Goal: Transaction & Acquisition: Purchase product/service

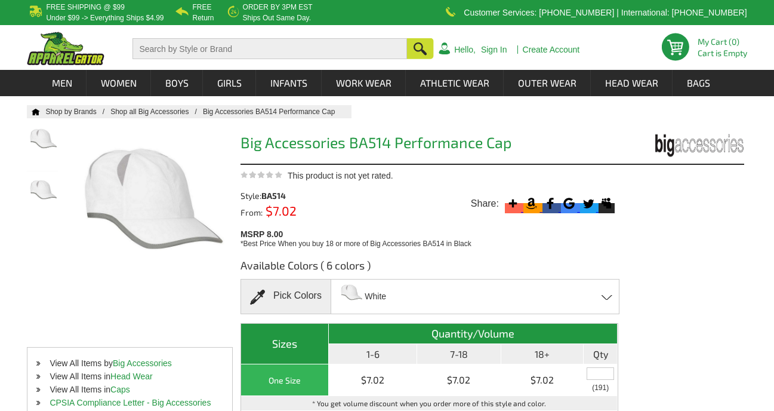
click at [553, 207] on icon at bounding box center [551, 203] width 16 height 16
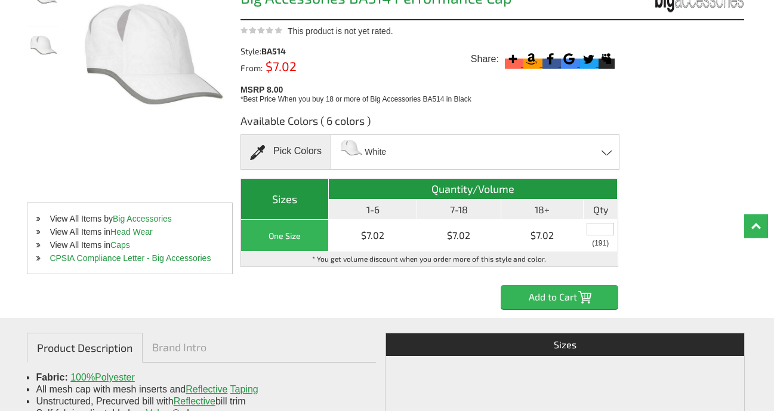
scroll to position [147, 0]
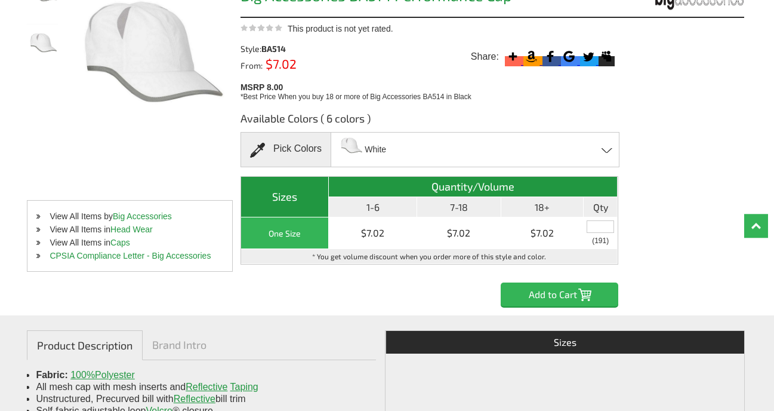
click at [608, 149] on span at bounding box center [607, 149] width 11 height 5
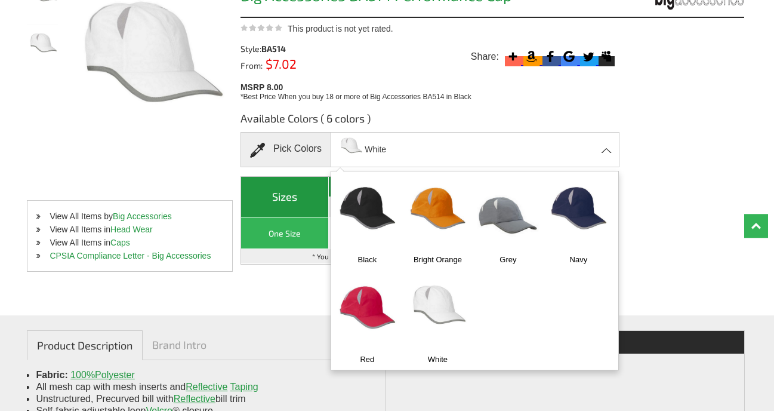
click at [547, 255] on img at bounding box center [578, 216] width 63 height 78
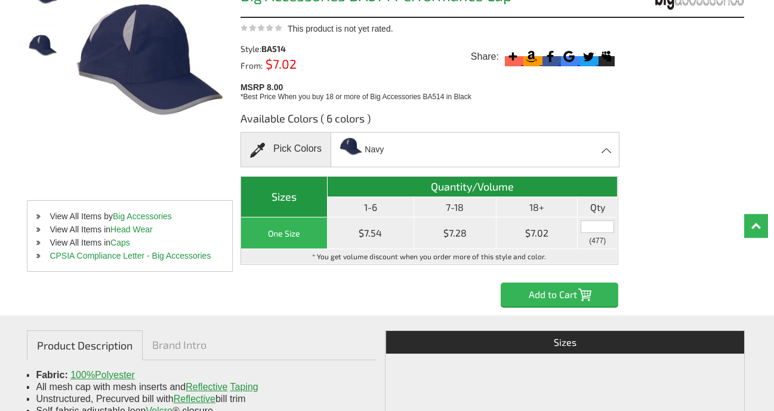
click at [598, 229] on input "text" at bounding box center [597, 226] width 33 height 13
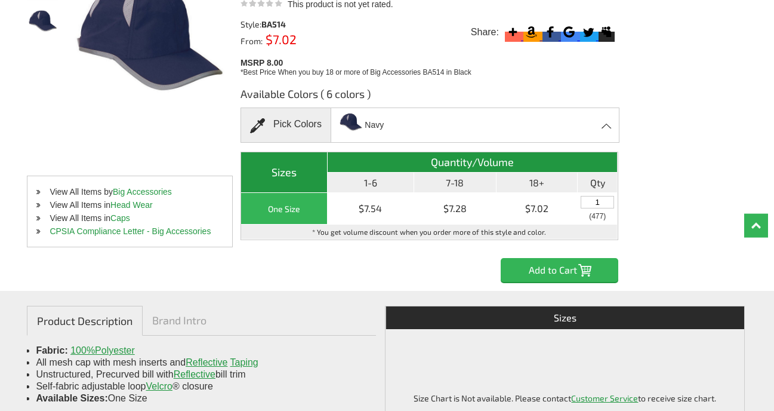
scroll to position [179, 0]
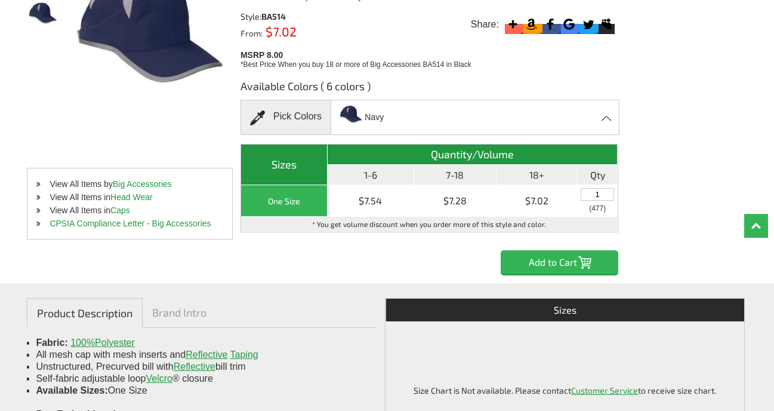
type input "1"
click at [559, 264] on input "Add to Cart" at bounding box center [560, 262] width 118 height 24
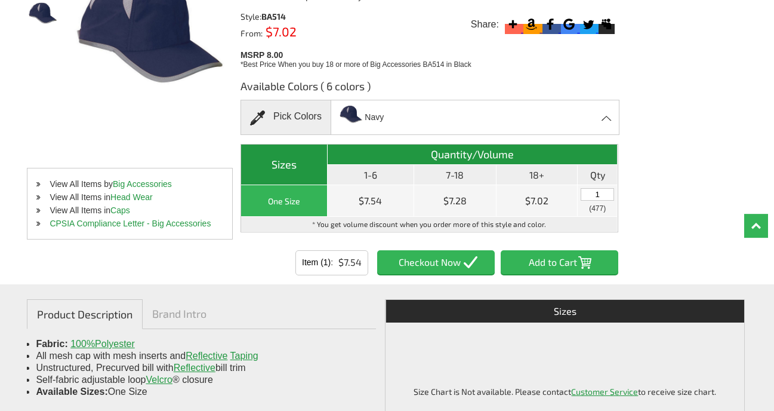
click at [549, 264] on input "Add to Cart" at bounding box center [560, 262] width 118 height 24
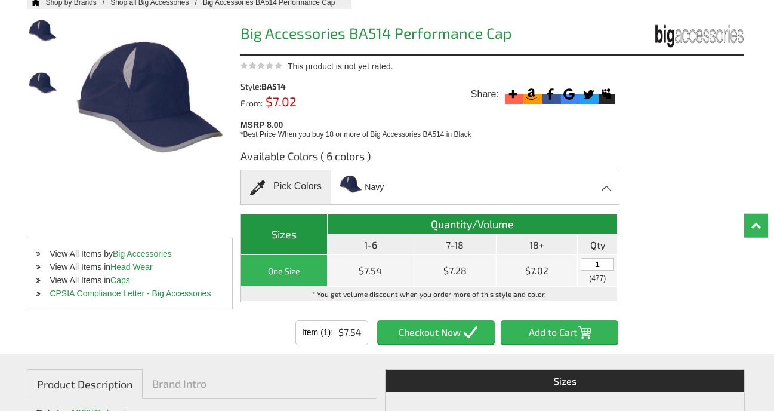
scroll to position [107, 0]
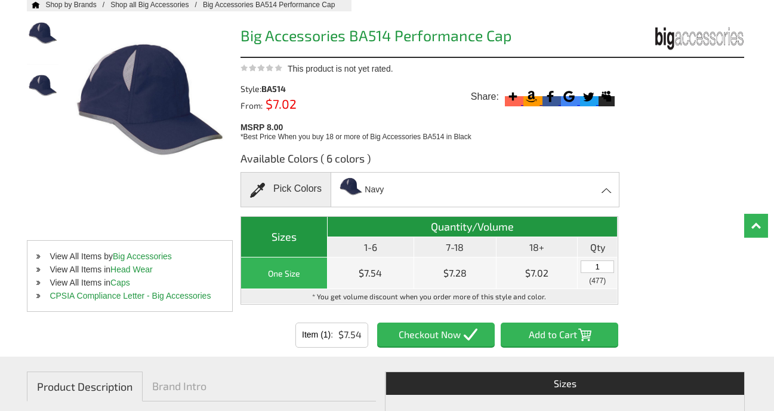
click at [605, 189] on span at bounding box center [607, 189] width 11 height 5
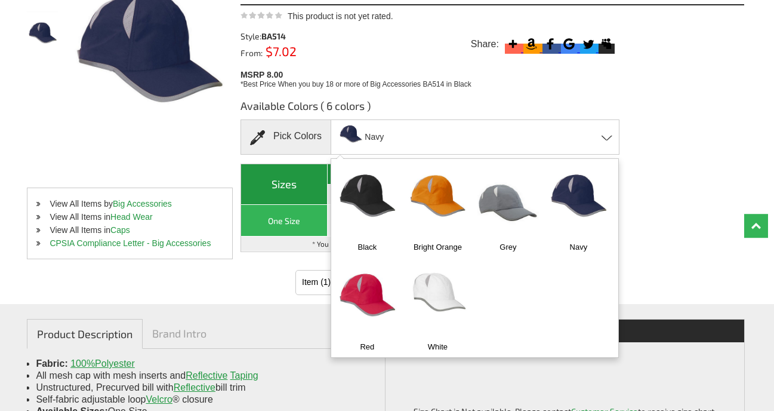
scroll to position [164, 0]
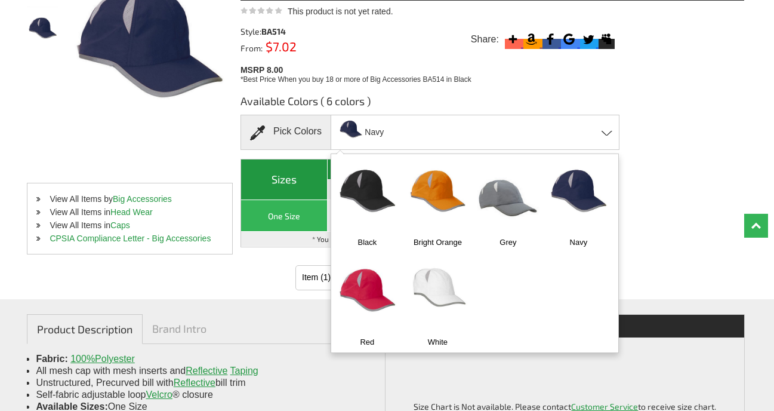
click at [440, 189] on img at bounding box center [437, 198] width 63 height 78
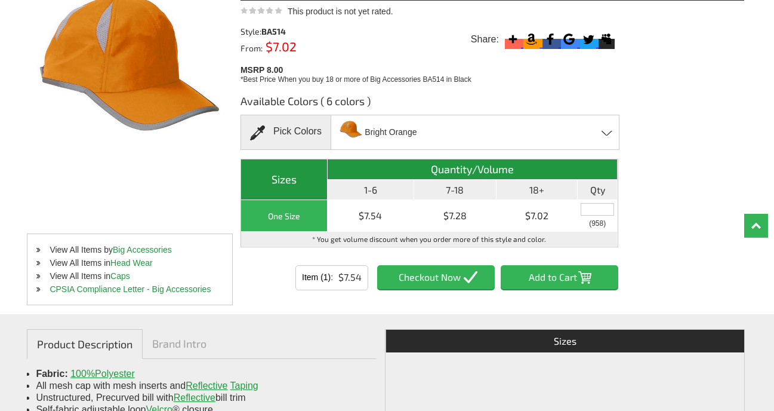
click at [552, 276] on input "Add to Cart" at bounding box center [560, 277] width 118 height 24
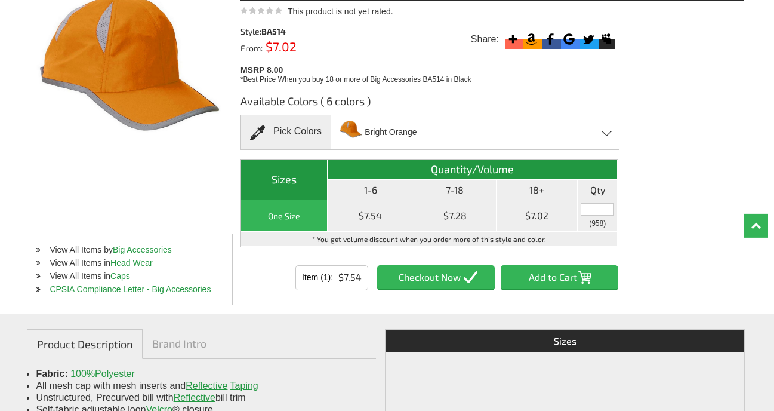
click at [600, 212] on input "text" at bounding box center [597, 209] width 33 height 13
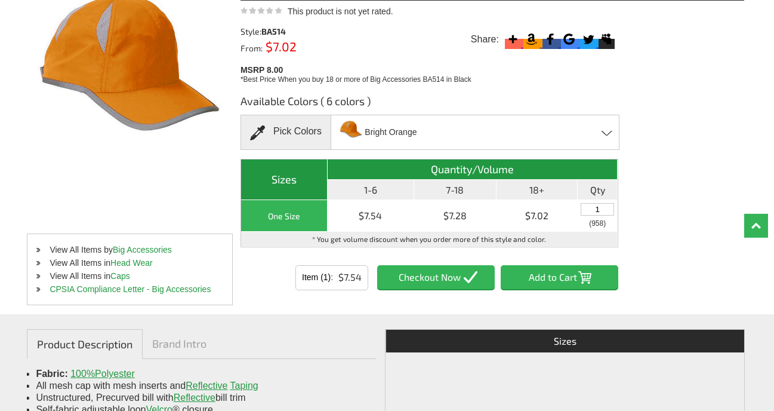
type input "1"
click at [553, 279] on input "Add to Cart" at bounding box center [560, 277] width 118 height 24
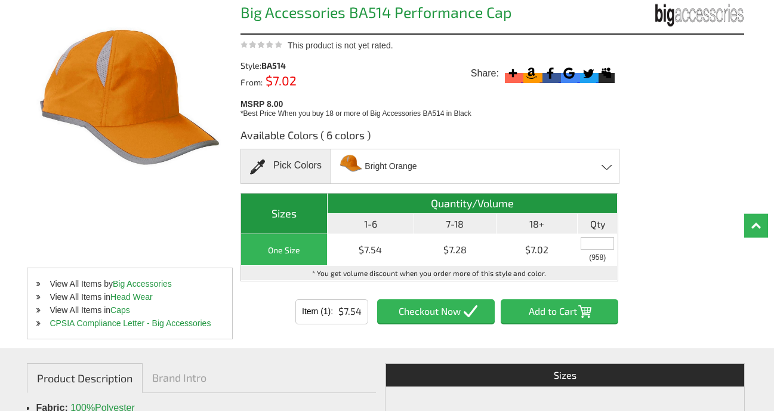
scroll to position [140, 0]
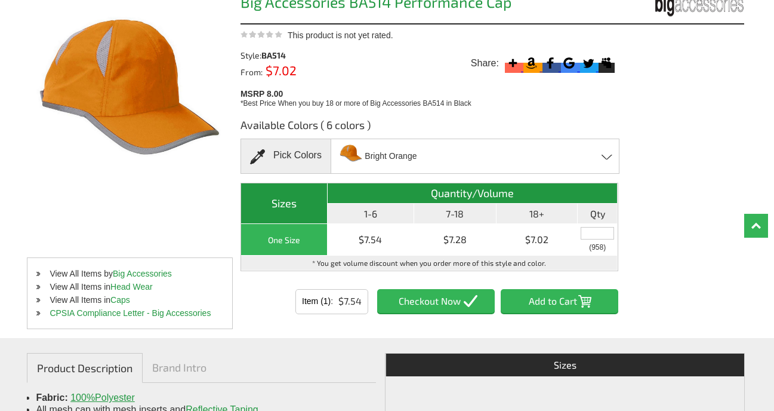
click at [607, 156] on span at bounding box center [607, 156] width 11 height 5
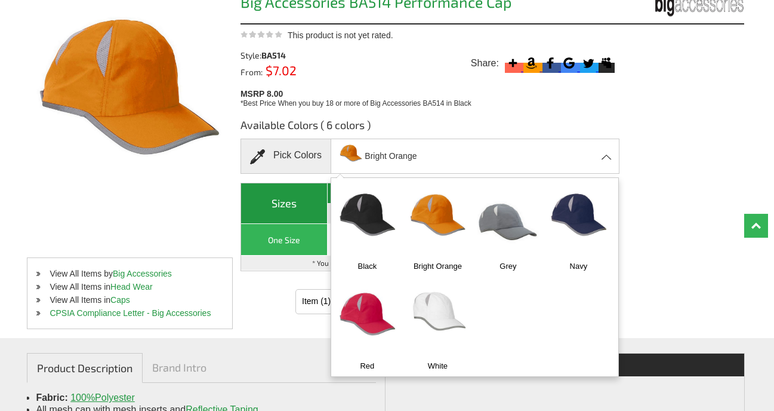
click at [547, 261] on img at bounding box center [578, 222] width 63 height 78
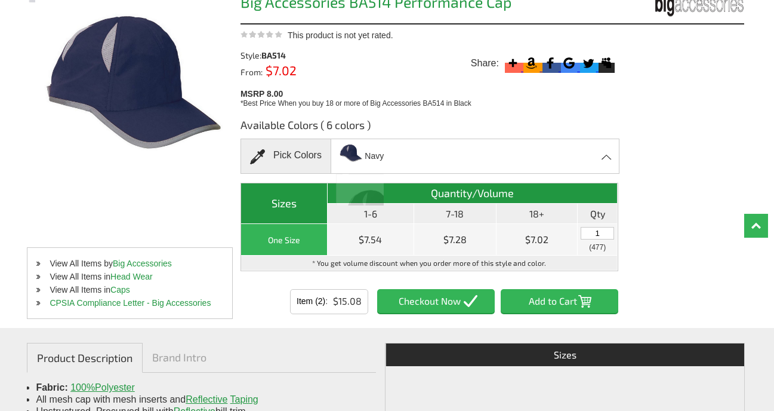
scroll to position [152, 0]
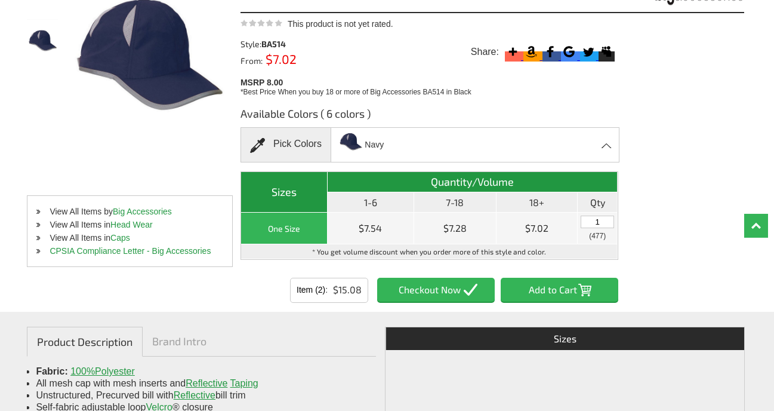
click at [557, 292] on input "Add to Cart" at bounding box center [560, 290] width 118 height 24
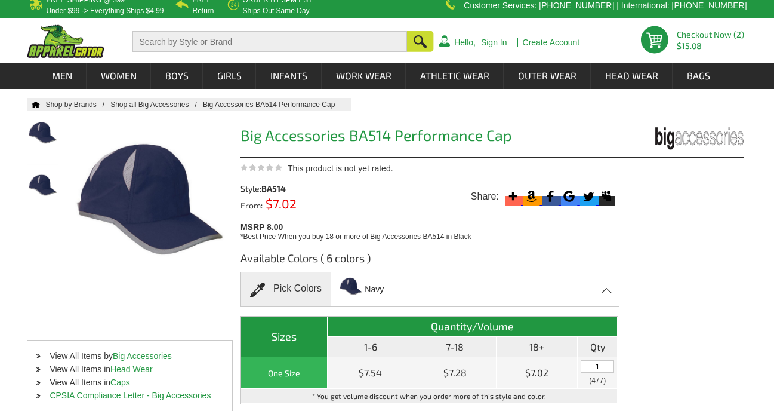
scroll to position [0, 0]
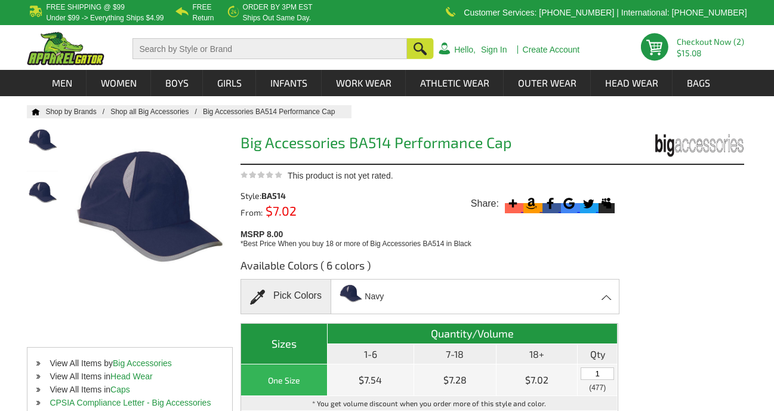
click at [700, 42] on link "Checkout Now (2)" at bounding box center [710, 41] width 67 height 10
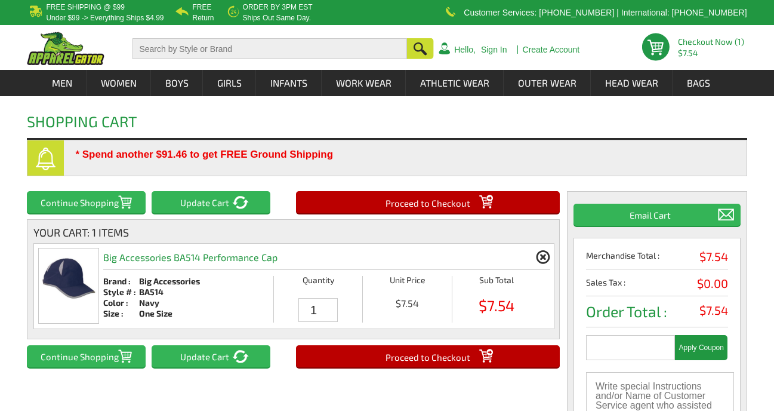
click at [93, 202] on button "Continue Shopping" at bounding box center [86, 202] width 119 height 22
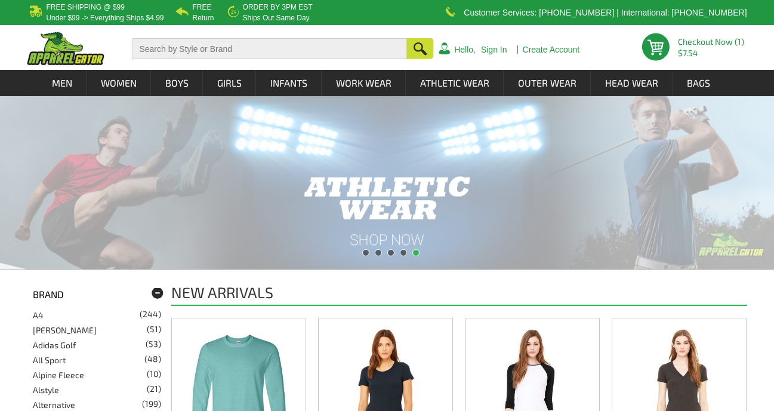
click at [692, 47] on link "Checkout Now (1)" at bounding box center [711, 41] width 66 height 10
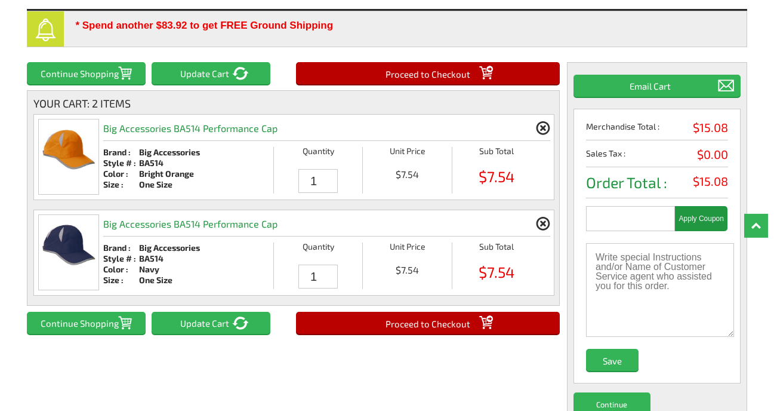
scroll to position [133, 0]
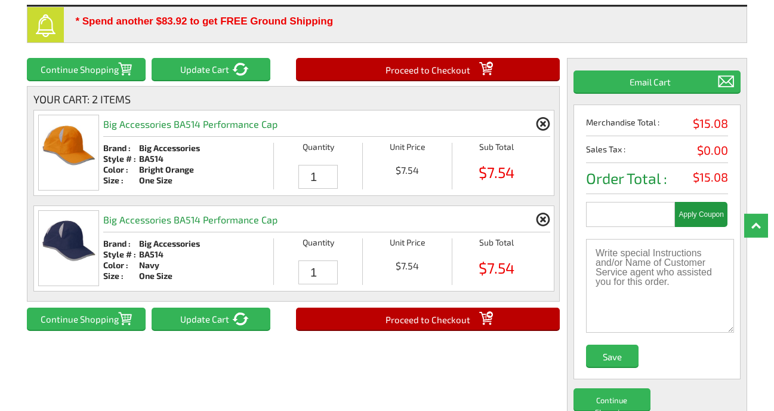
click at [415, 318] on input "Proceed to Checkout" at bounding box center [428, 318] width 264 height 22
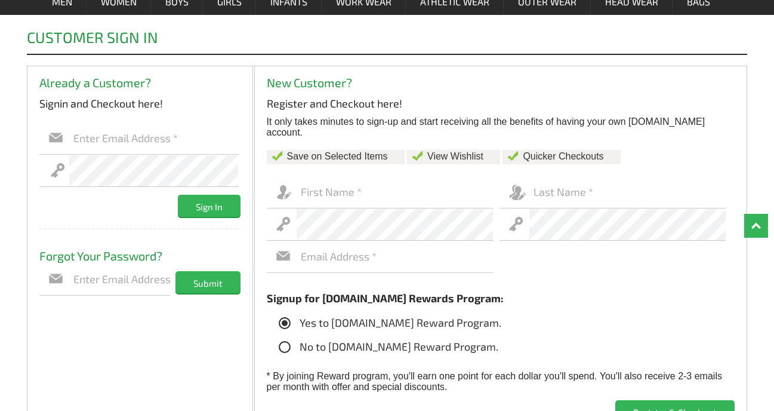
scroll to position [84, 0]
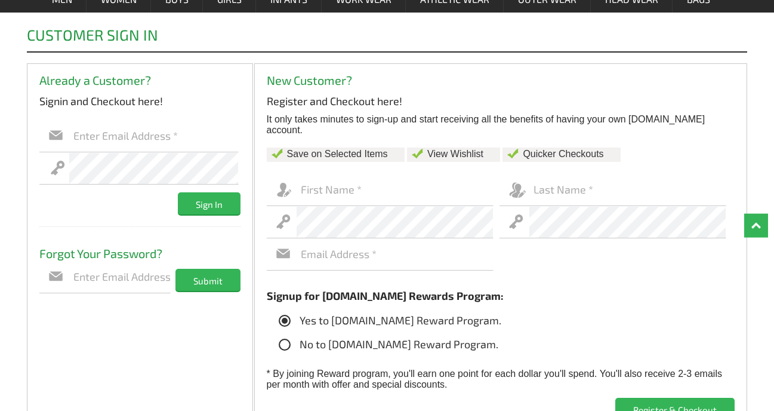
click at [303, 190] on input "text" at bounding box center [395, 190] width 197 height 32
type input "[PERSON_NAME]"
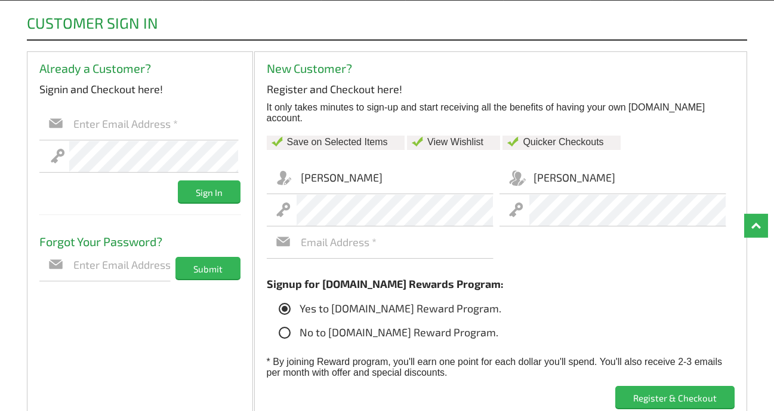
scroll to position [100, 0]
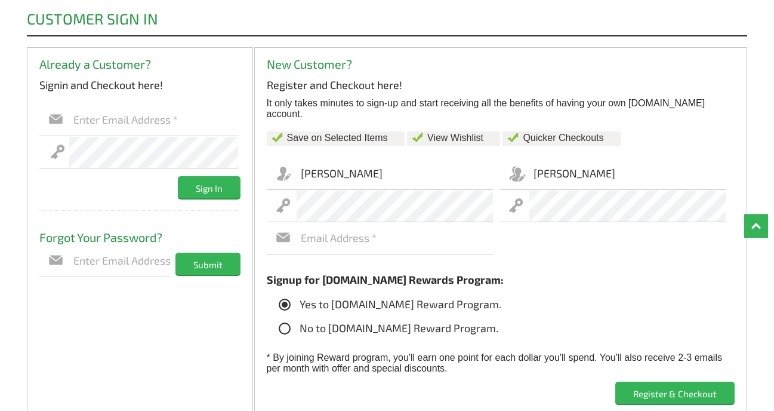
click at [301, 238] on input "text" at bounding box center [395, 238] width 197 height 32
type input "[EMAIL_ADDRESS][DOMAIN_NAME]"
click at [663, 392] on input "Register & Checkout" at bounding box center [674, 392] width 119 height 22
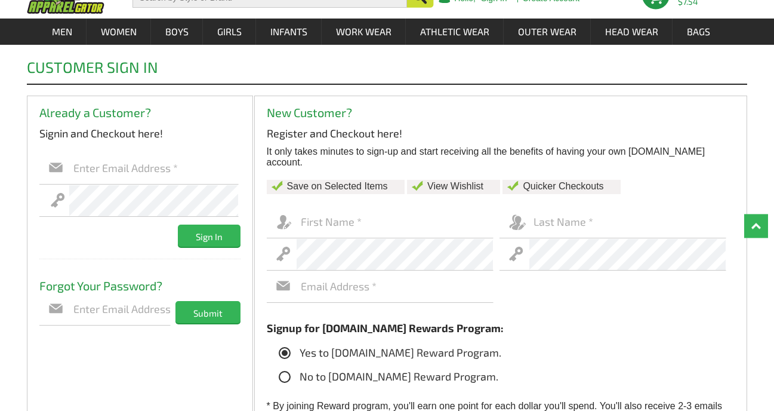
scroll to position [80, 0]
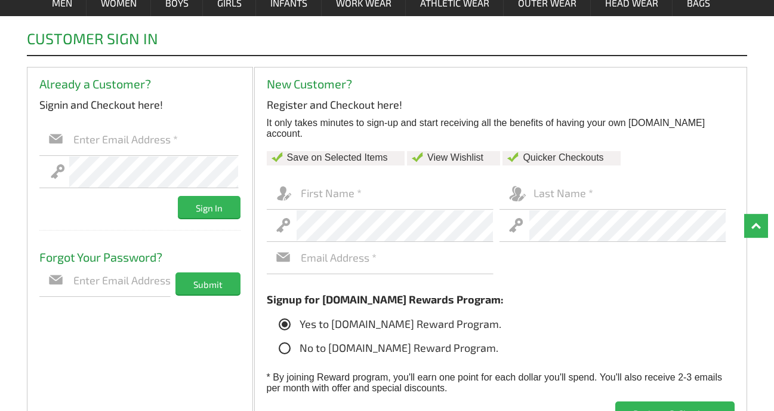
click at [75, 141] on input "text" at bounding box center [154, 140] width 170 height 32
type input "joeashe@mac.com"
click at [214, 207] on input "Sign In" at bounding box center [209, 207] width 63 height 22
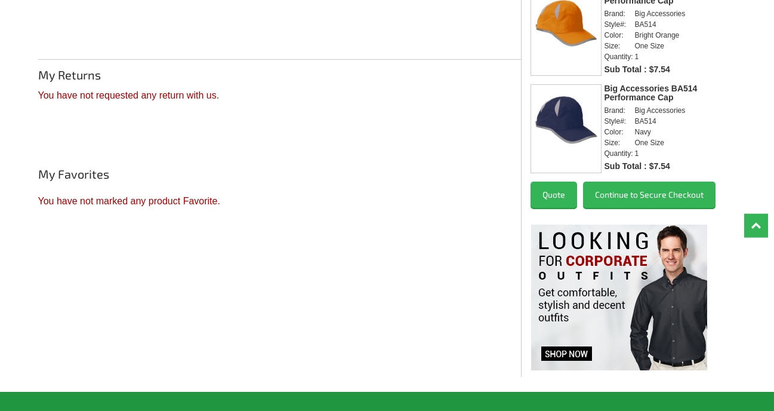
scroll to position [205, 0]
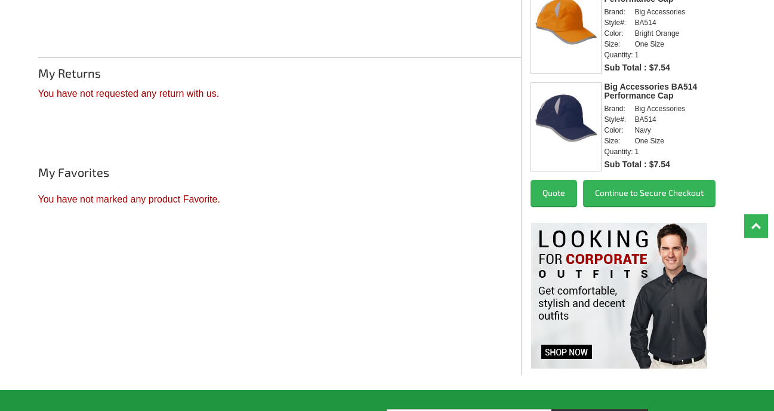
click at [628, 189] on button "Continue to Secure Checkout" at bounding box center [649, 193] width 133 height 26
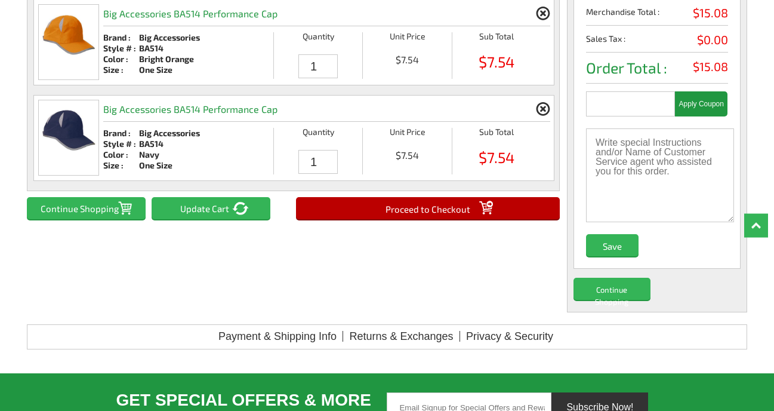
scroll to position [248, 0]
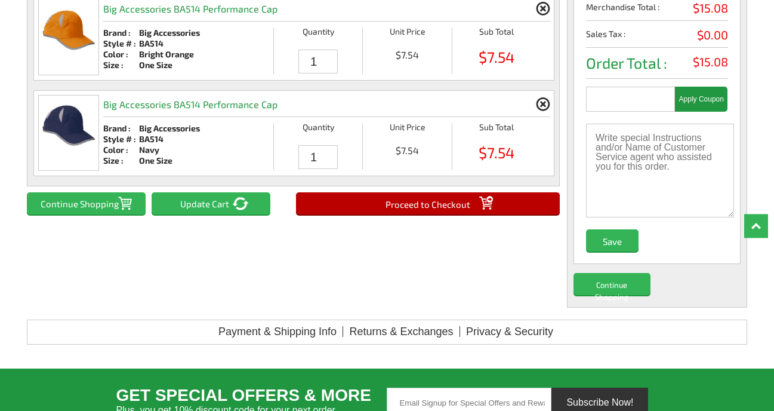
click at [438, 201] on input "Proceed to Checkout" at bounding box center [428, 203] width 264 height 22
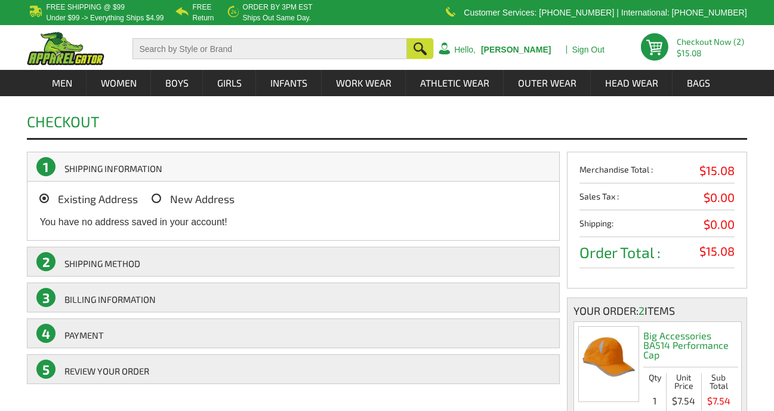
click at [141, 168] on link "1 SHIPPING INFORMATION" at bounding box center [293, 167] width 533 height 30
click at [157, 196] on icon at bounding box center [157, 198] width 10 height 10
click at [173, 195] on input "New Address" at bounding box center [173, 195] width 0 height 0
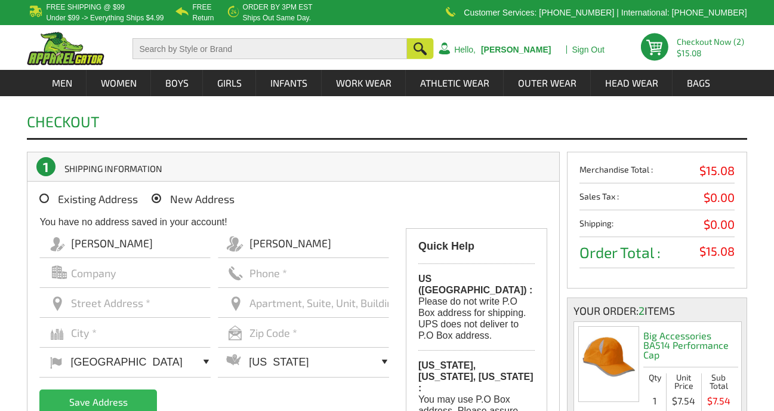
click at [73, 303] on input "text" at bounding box center [124, 303] width 171 height 30
type input "6871 nw 43rd terr"
click at [73, 332] on input "text" at bounding box center [124, 333] width 171 height 30
type input "coconut creek"
click at [259, 335] on input "text" at bounding box center [303, 333] width 171 height 30
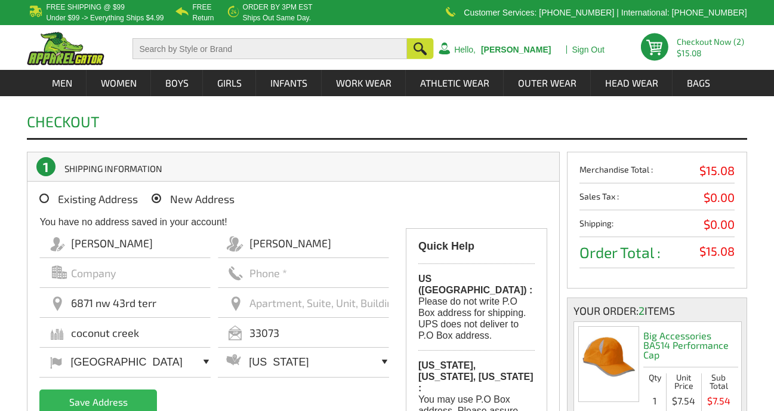
type input "33073"
click at [218, 346] on select "Alabama Alaska Arizona Arkansas California Colorado Connecticut Delaware Distri…" at bounding box center [303, 361] width 171 height 31
select select "FL"
click option "[US_STATE]" at bounding box center [0, 0] width 0 height 0
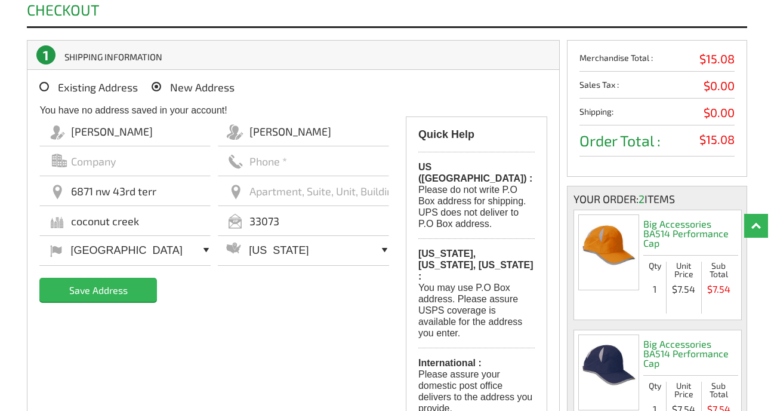
scroll to position [113, 0]
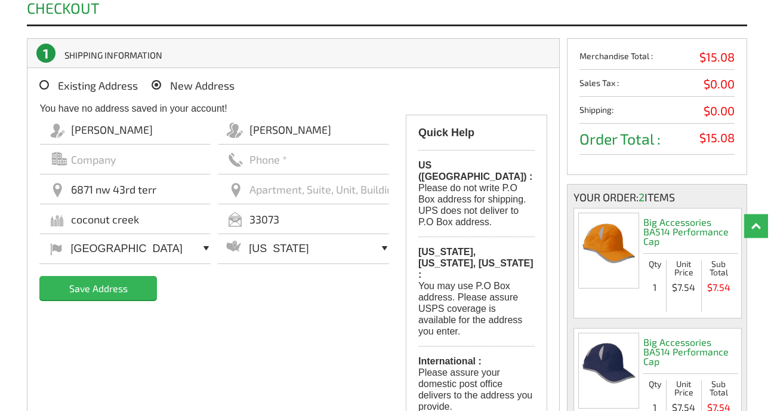
click at [105, 287] on input "Save Address" at bounding box center [98, 288] width 118 height 24
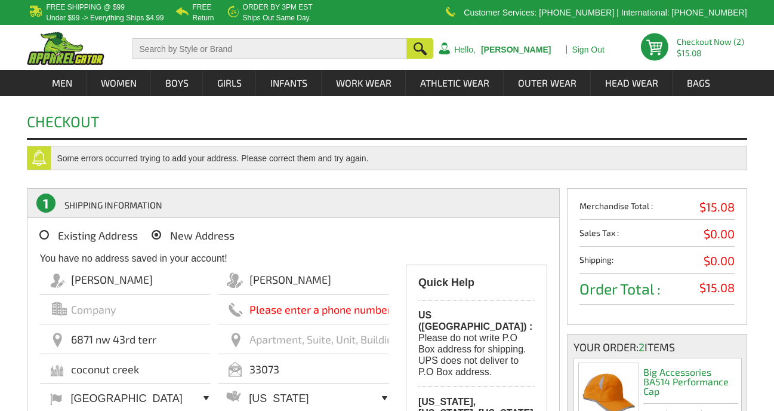
select select "FL"
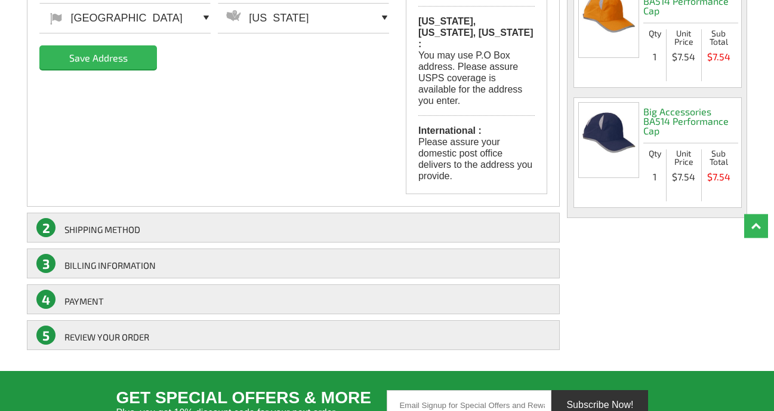
scroll to position [391, 0]
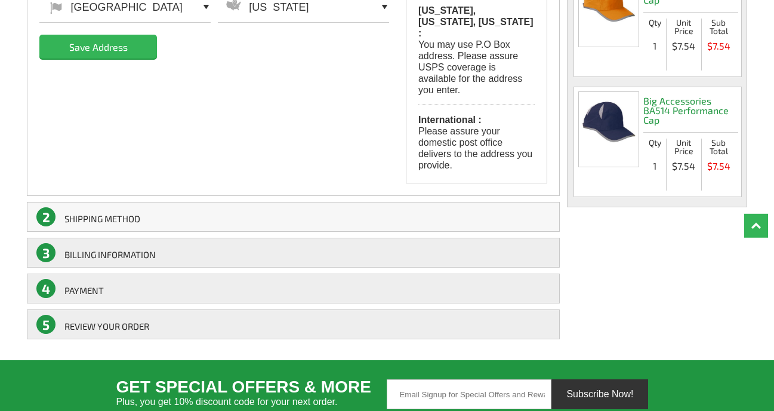
click at [124, 202] on link "2 SHIPPING Method" at bounding box center [293, 217] width 533 height 30
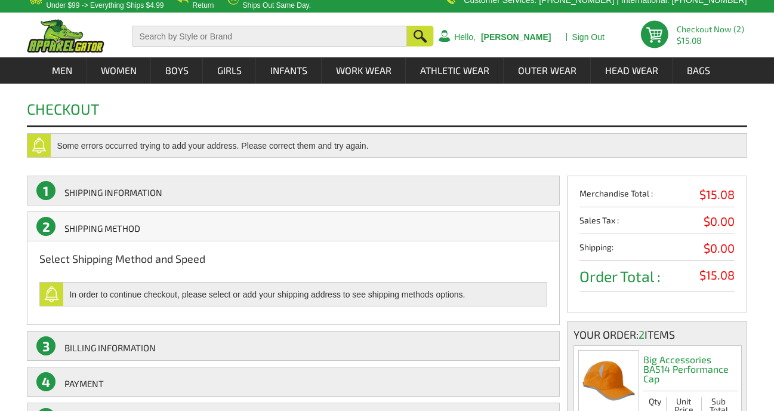
scroll to position [10, 0]
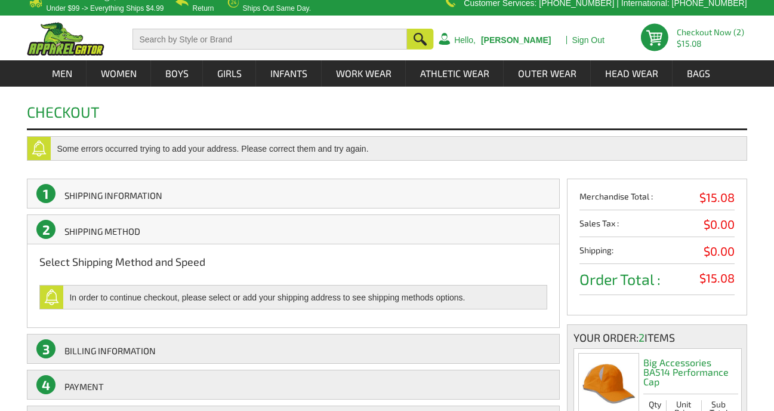
click at [112, 195] on link "1 SHIPPING INFORMATION" at bounding box center [293, 193] width 533 height 30
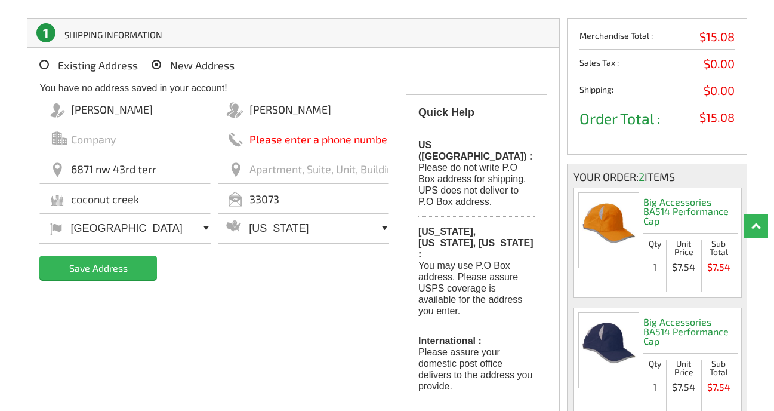
scroll to position [173, 0]
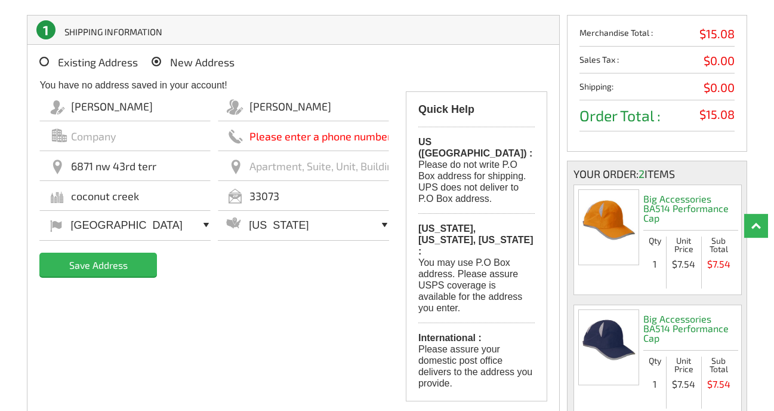
click at [116, 267] on input "Save Address" at bounding box center [98, 264] width 118 height 24
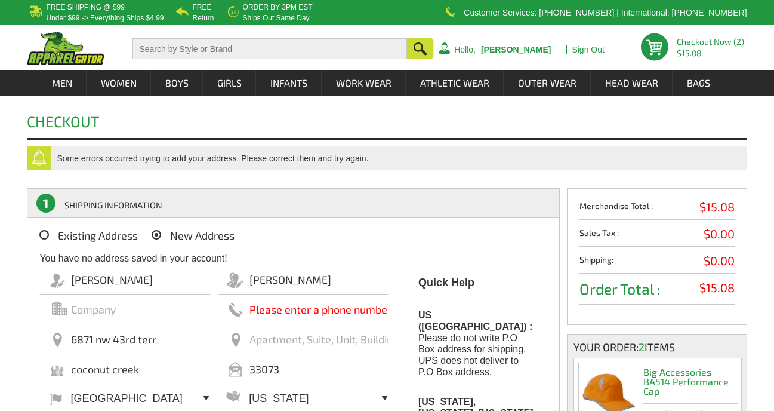
select select "FL"
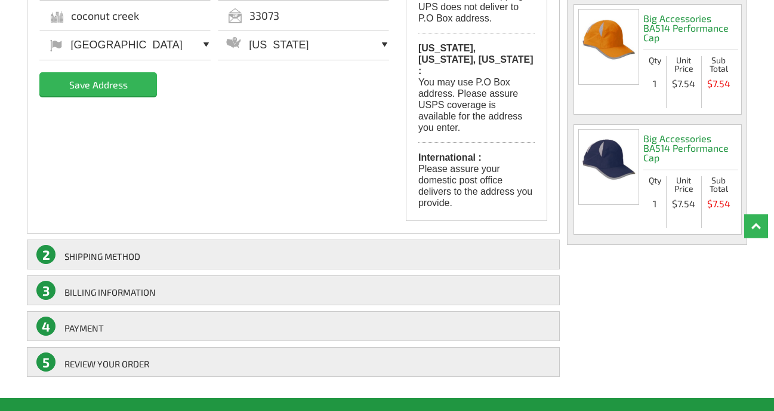
scroll to position [355, 0]
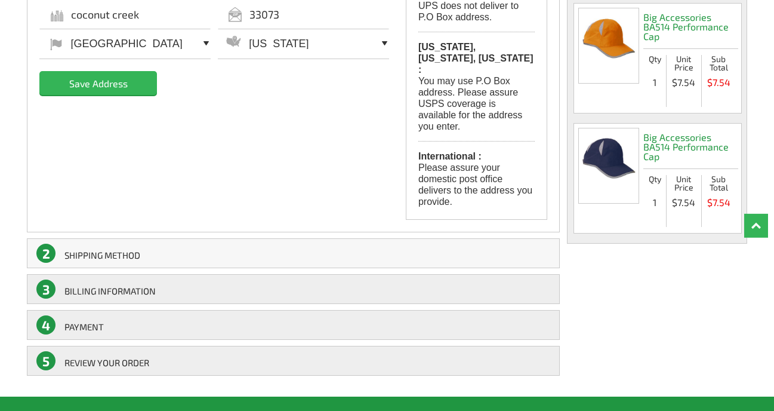
click at [170, 238] on link "2 SHIPPING Method" at bounding box center [293, 253] width 533 height 30
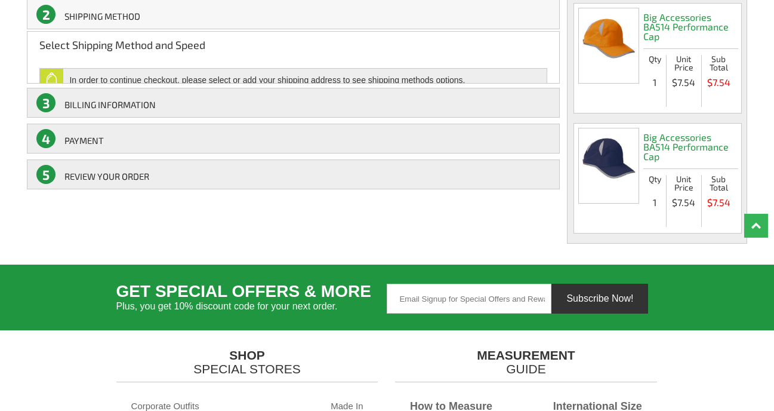
scroll to position [224, 0]
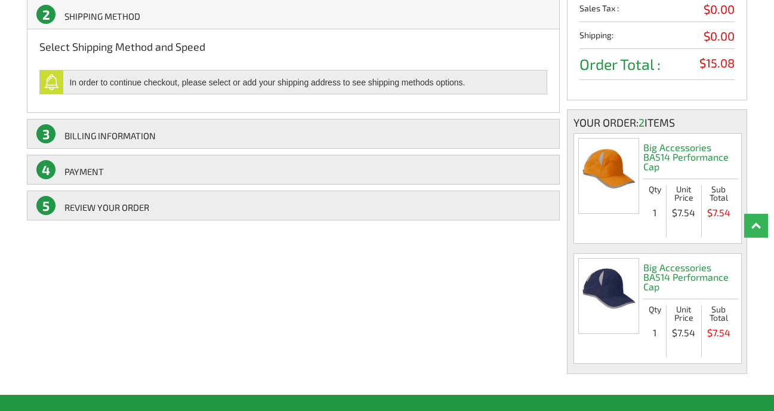
click at [171, 82] on div "In order to continue checkout, please select or add your shipping address to se…" at bounding box center [304, 81] width 483 height 23
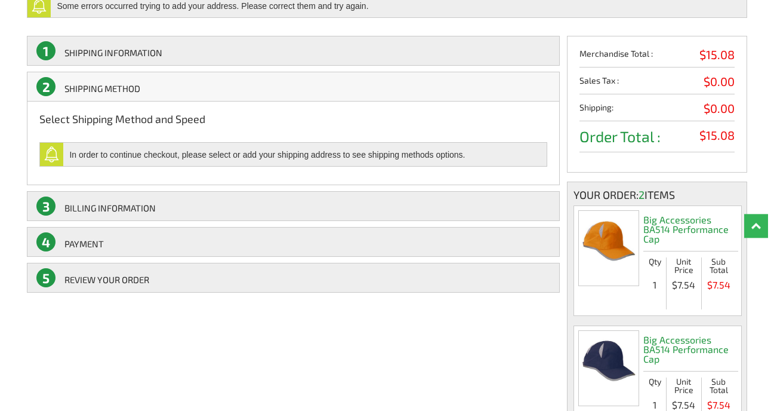
scroll to position [147, 0]
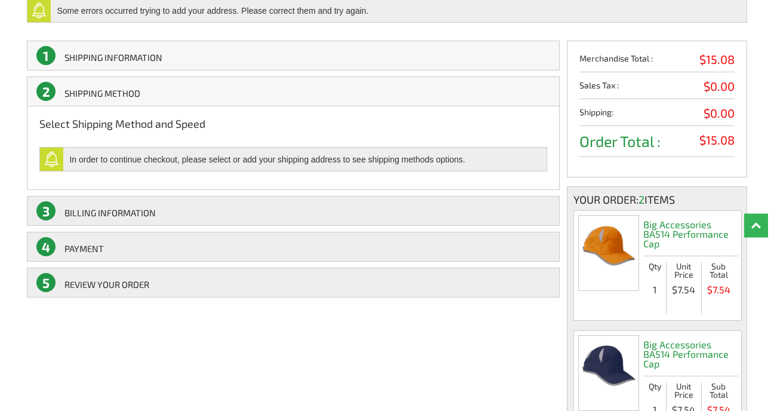
click at [137, 54] on link "1 SHIPPING INFORMATION" at bounding box center [293, 56] width 533 height 30
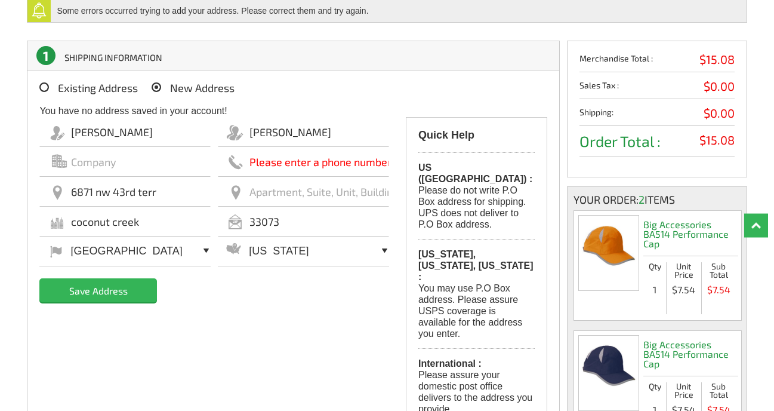
click at [251, 162] on input "text" at bounding box center [303, 162] width 171 height 30
type input "5613501541"
click at [116, 291] on input "Save Address" at bounding box center [98, 290] width 118 height 24
click at [109, 291] on input "Save Address" at bounding box center [98, 290] width 118 height 24
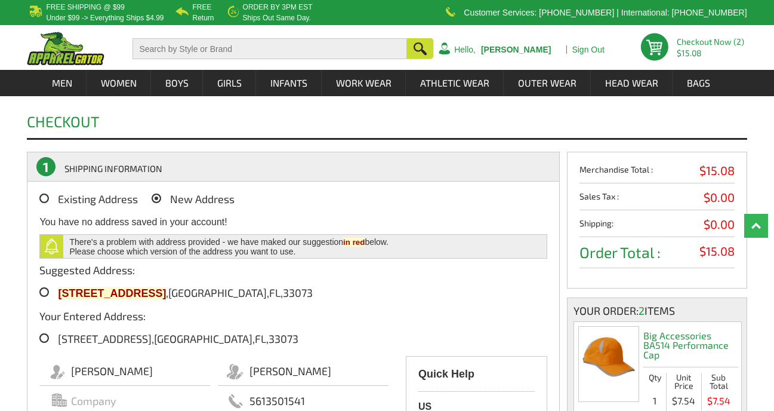
select select "FL"
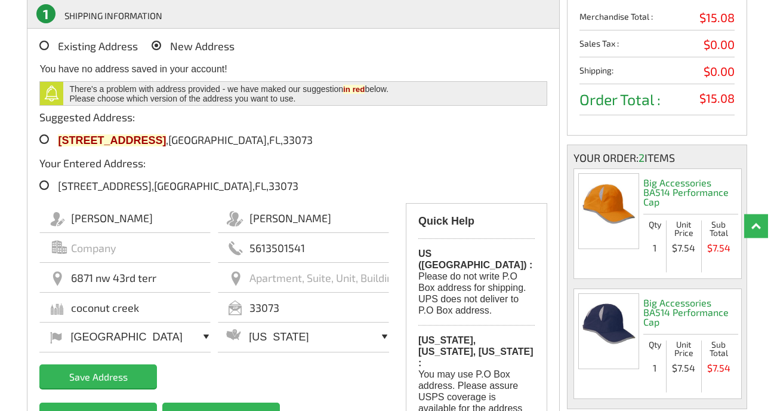
scroll to position [149, 0]
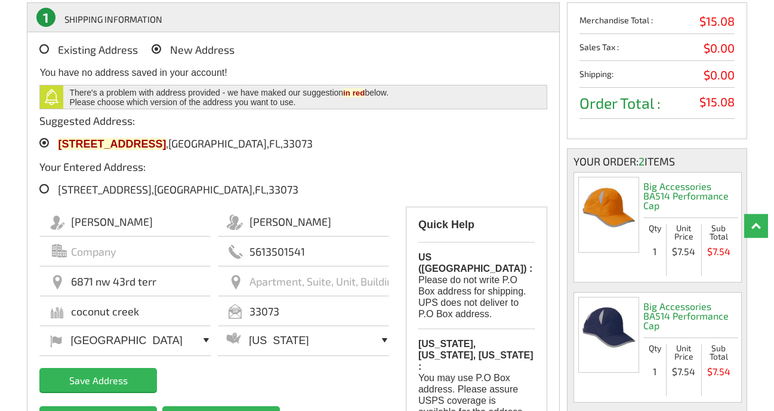
click at [44, 141] on icon at bounding box center [44, 143] width 10 height 10
click at [61, 141] on input "6871 NW 43RD TER , COCONUT CREEK , FL , 33073" at bounding box center [65, 144] width 8 height 8
radio input "true"
type input "[STREET_ADDRESS]"
type input "COCONUT CREEK"
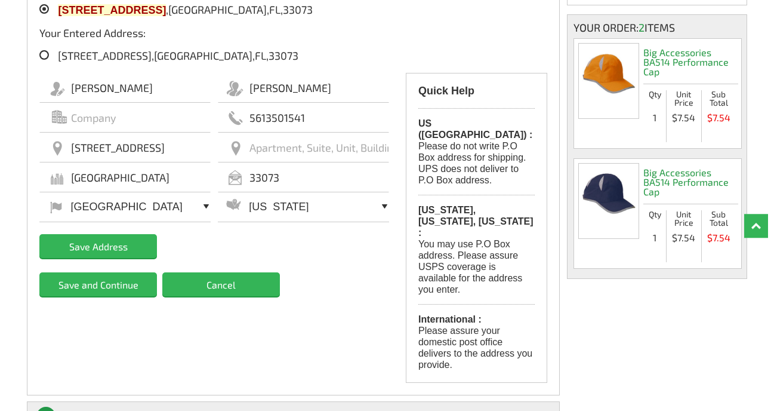
scroll to position [285, 0]
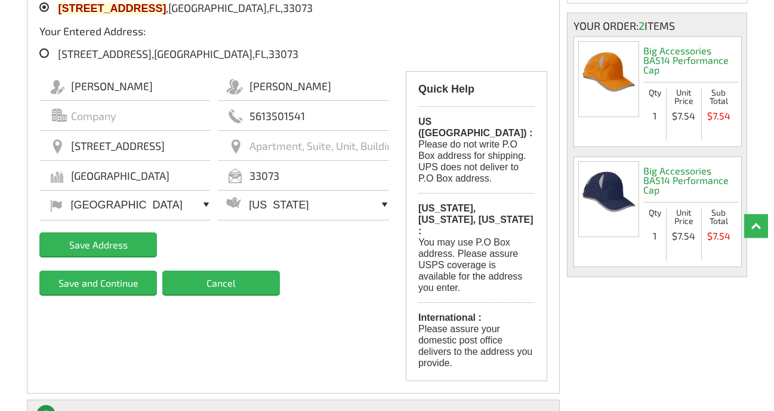
click at [109, 246] on input "Save Address" at bounding box center [98, 244] width 118 height 24
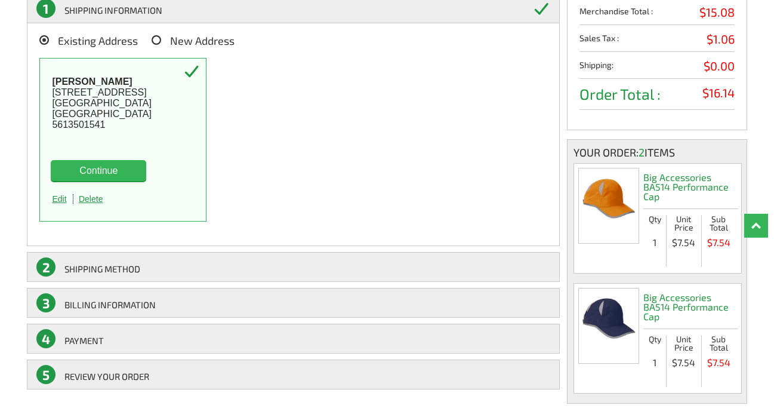
scroll to position [199, 0]
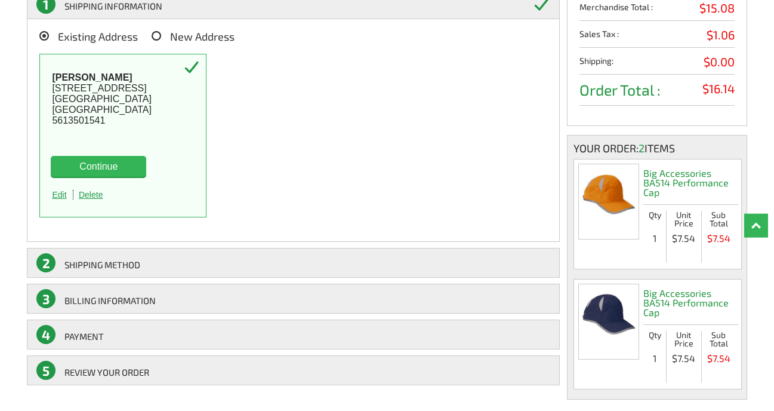
click at [107, 162] on button "Continue" at bounding box center [98, 166] width 95 height 21
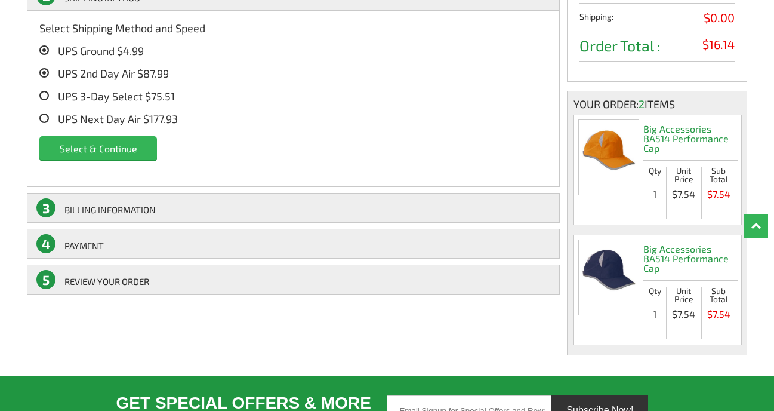
scroll to position [244, 0]
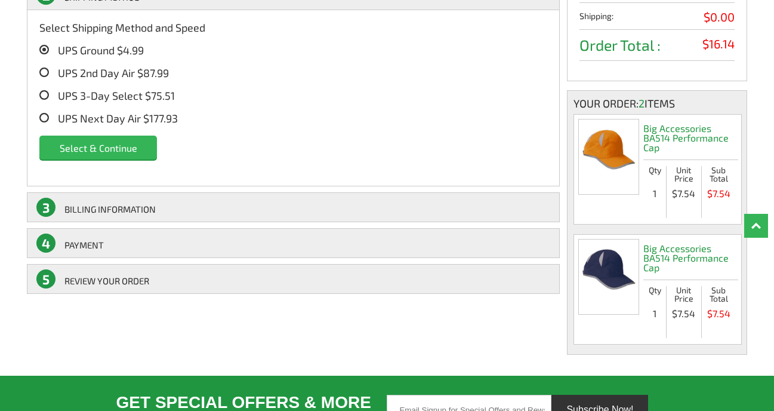
click at [44, 47] on icon at bounding box center [44, 50] width 10 height 10
click at [61, 47] on input "UPS Ground $4.99" at bounding box center [61, 47] width 0 height 0
click at [115, 149] on input "Select & Continue" at bounding box center [98, 147] width 118 height 24
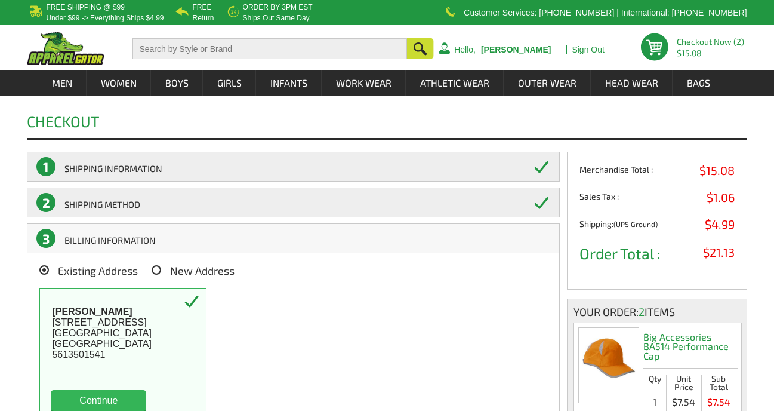
click at [169, 238] on link "3 BILLING INFORMATION" at bounding box center [293, 238] width 533 height 30
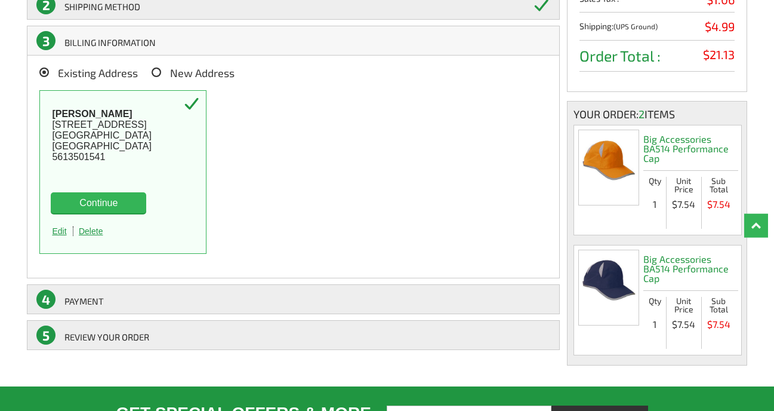
scroll to position [204, 0]
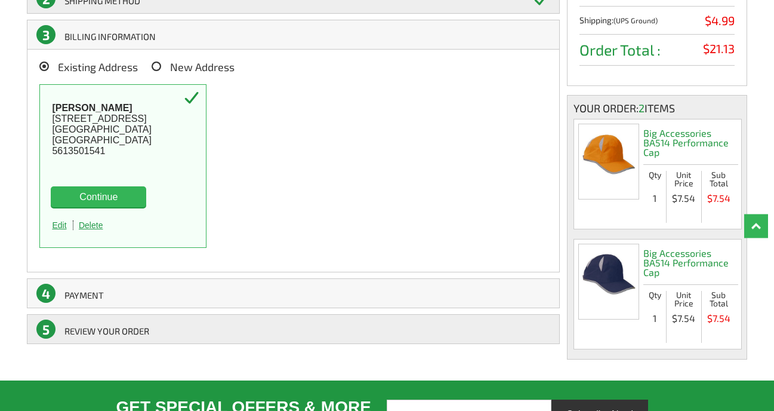
click at [93, 293] on link "4 Payment" at bounding box center [293, 293] width 533 height 30
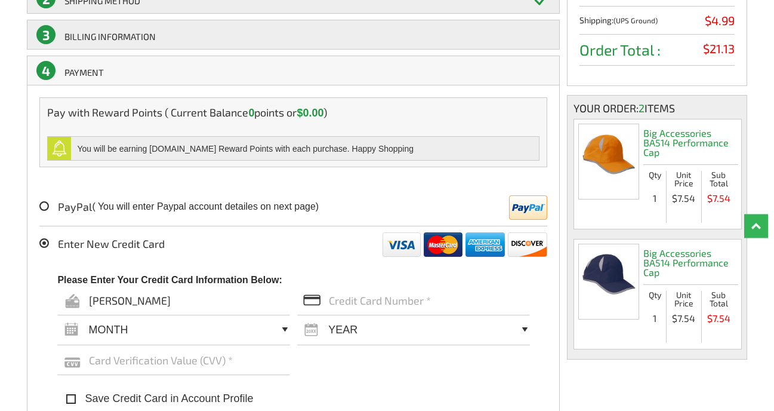
click at [45, 242] on icon at bounding box center [44, 243] width 10 height 10
click at [61, 240] on input "Enter New Credit Card" at bounding box center [61, 240] width 0 height 0
click at [331, 302] on input "text" at bounding box center [413, 300] width 233 height 30
click at [325, 301] on input "text" at bounding box center [413, 300] width 233 height 30
paste input "[CREDIT_CARD_NUMBER]"
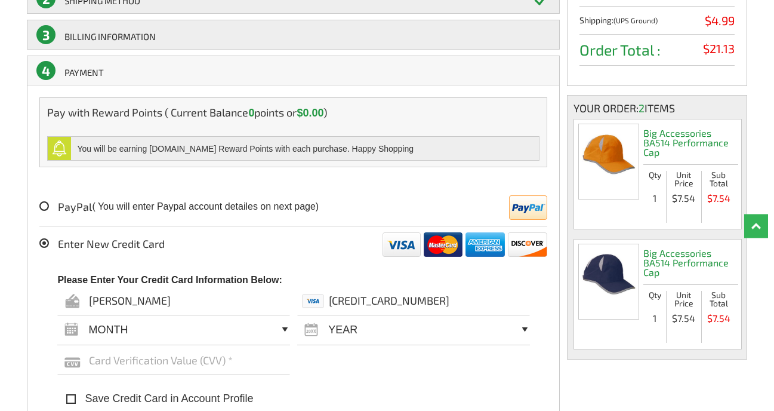
type input "[CREDIT_CARD_NUMBER]"
click at [57, 314] on select "MONTH 01 02 03 04 05 06 07 08 09 10 11 12" at bounding box center [173, 329] width 233 height 31
click at [297, 314] on select "YEAR [DATE] 2026 2027 2028 2029 2030 2031 2032 2033 2034 2035" at bounding box center [413, 329] width 233 height 31
select select "2029"
click option "2029" at bounding box center [0, 0] width 0 height 0
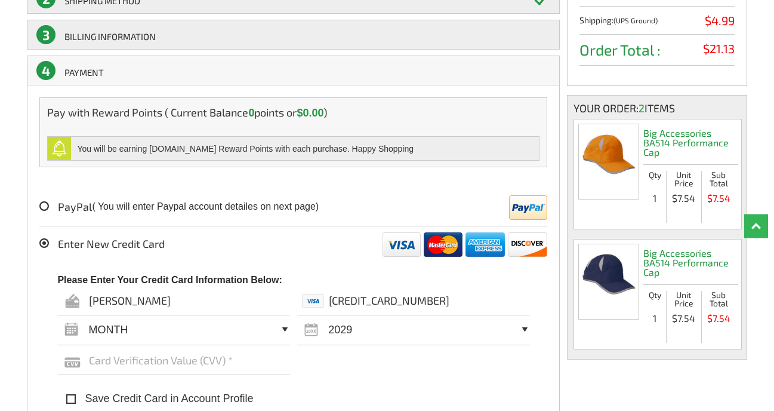
click at [92, 359] on input "text" at bounding box center [173, 360] width 233 height 30
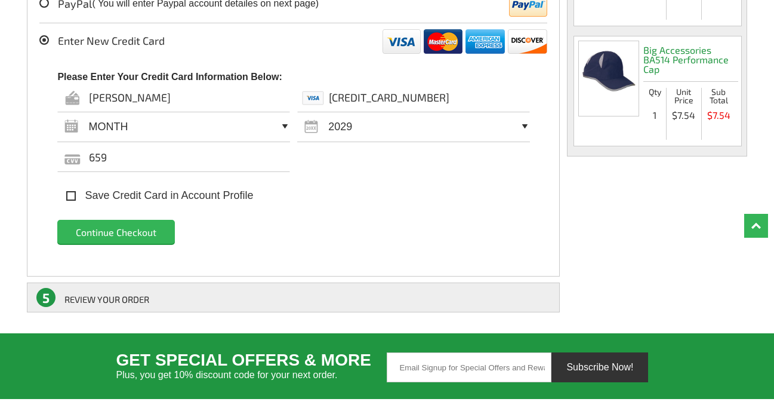
scroll to position [409, 0]
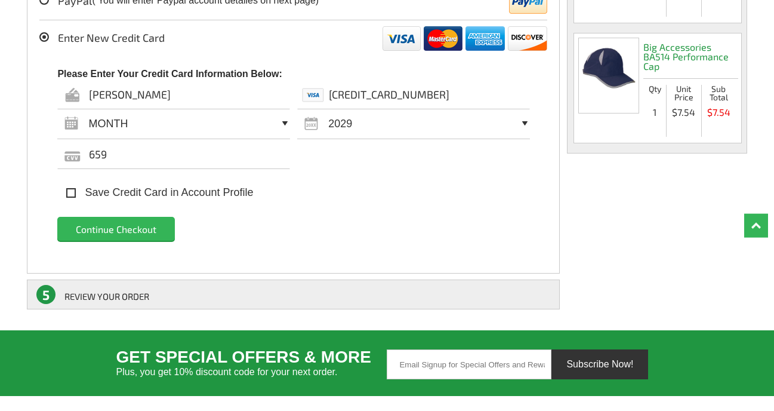
type input "659"
click at [127, 230] on input "Continue Checkout" at bounding box center [116, 229] width 118 height 24
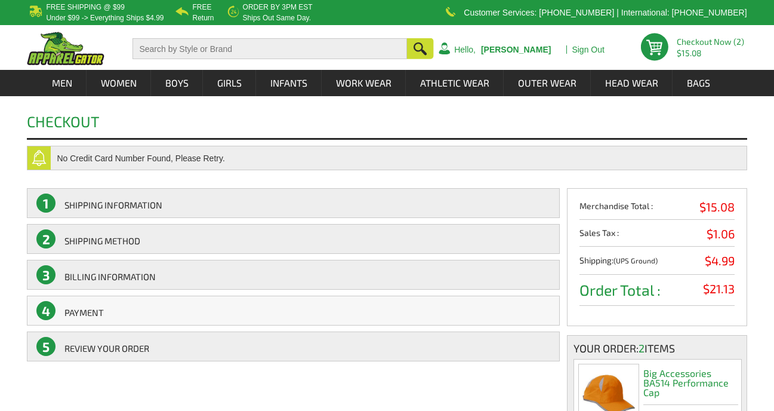
click at [133, 312] on link "4 Payment" at bounding box center [293, 310] width 533 height 30
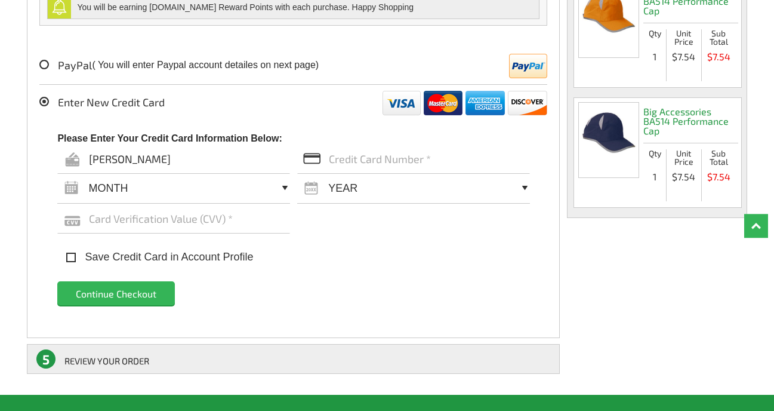
scroll to position [386, 0]
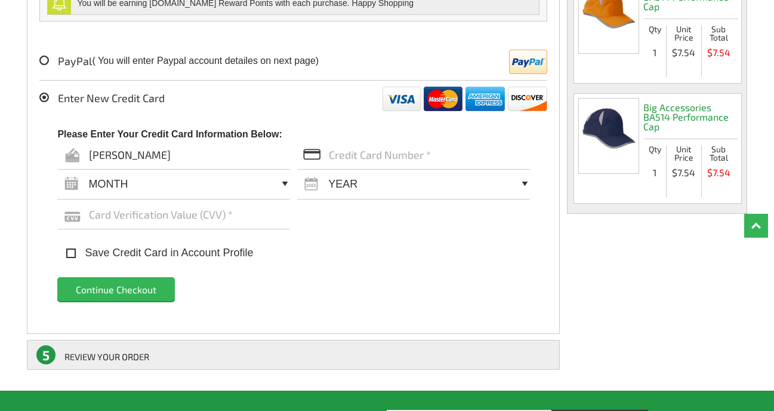
click at [330, 156] on input "text" at bounding box center [413, 155] width 233 height 30
click at [329, 155] on input "text" at bounding box center [413, 155] width 233 height 30
paste input "[CREDIT_CARD_NUMBER]"
type input "[CREDIT_CARD_NUMBER]"
select select "04"
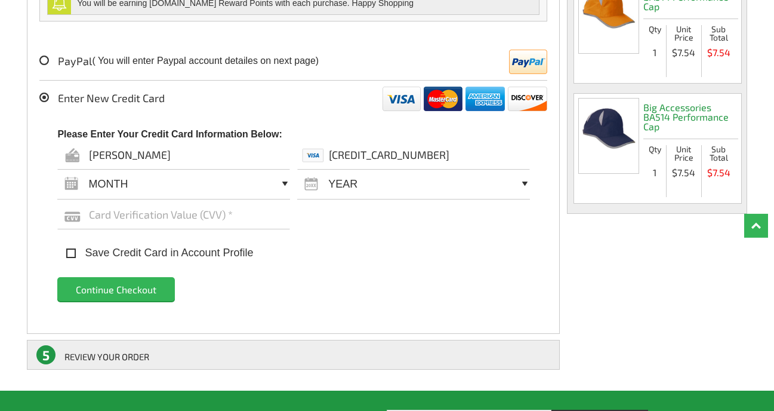
click option "04" at bounding box center [0, 0] width 0 height 0
select select "2029"
click option "2029" at bounding box center [0, 0] width 0 height 0
click at [92, 215] on input "text" at bounding box center [173, 214] width 233 height 30
type input "659"
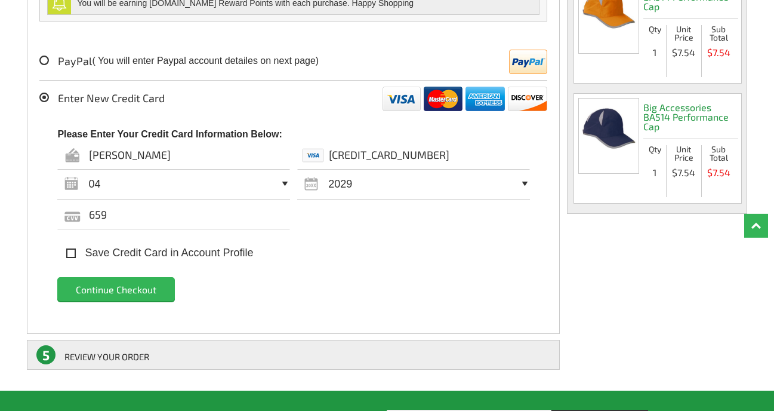
click at [119, 289] on input "Continue Checkout" at bounding box center [116, 289] width 118 height 24
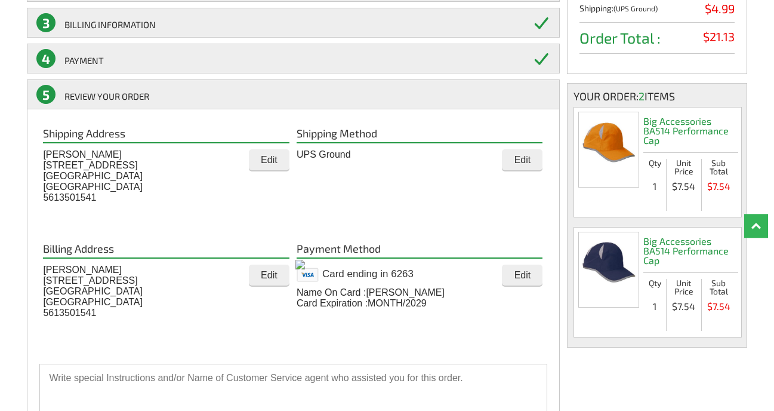
scroll to position [217, 0]
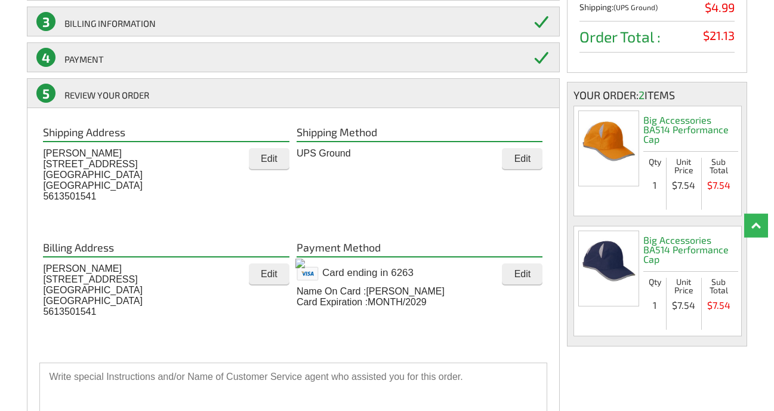
click at [270, 273] on input "Edit" at bounding box center [269, 273] width 41 height 21
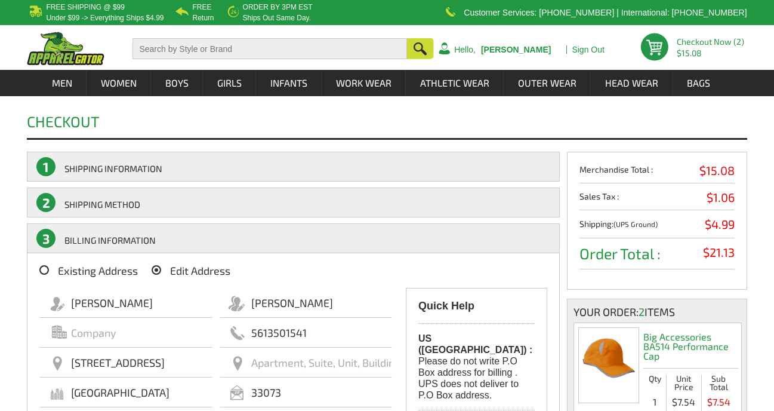
click at [74, 362] on input "6871 NW 43RD TER" at bounding box center [125, 362] width 172 height 30
drag, startPoint x: 74, startPoint y: 362, endPoint x: 178, endPoint y: 368, distance: 104.6
click at [180, 368] on input "6871 NW 43RD TER" at bounding box center [125, 362] width 172 height 30
type input "2725 ne 5th ave"
click at [72, 393] on input "COCONUT CREEK" at bounding box center [125, 392] width 172 height 30
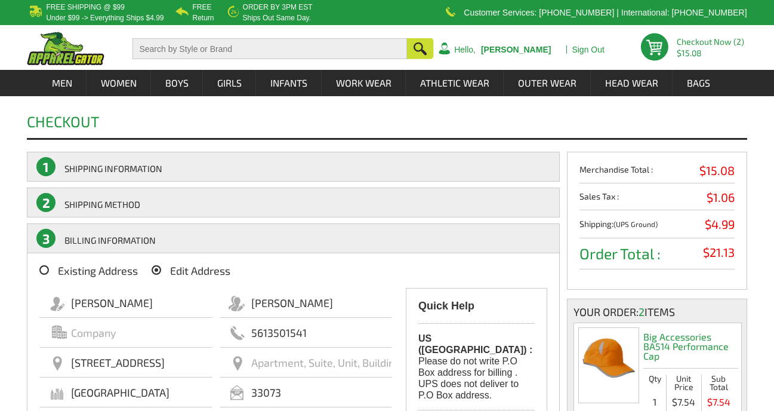
drag, startPoint x: 73, startPoint y: 392, endPoint x: 193, endPoint y: 392, distance: 120.6
click at [193, 393] on input "COCONUT CREEK" at bounding box center [125, 392] width 172 height 30
type input "boca raton"
drag, startPoint x: 258, startPoint y: 393, endPoint x: 307, endPoint y: 396, distance: 48.5
click at [307, 396] on input "33073" at bounding box center [306, 392] width 172 height 30
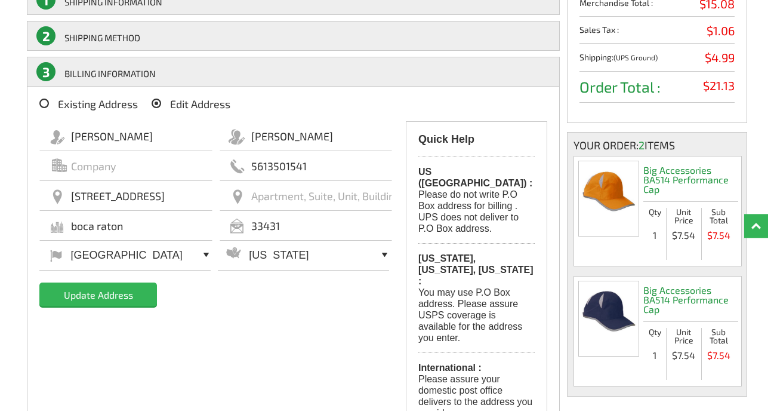
scroll to position [170, 0]
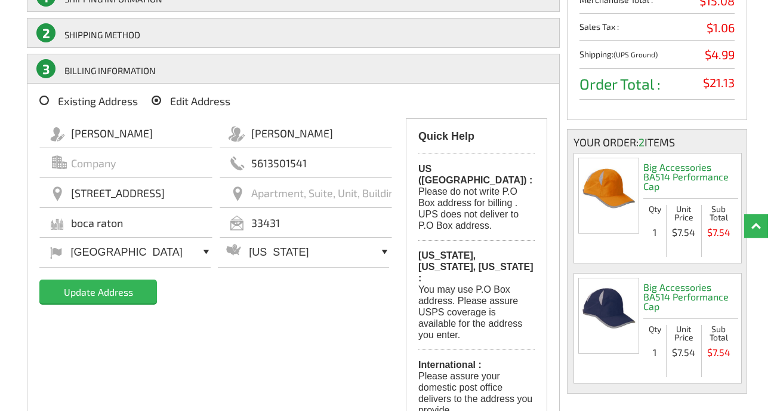
type input "33431"
click at [109, 292] on input "Update Address" at bounding box center [98, 291] width 118 height 24
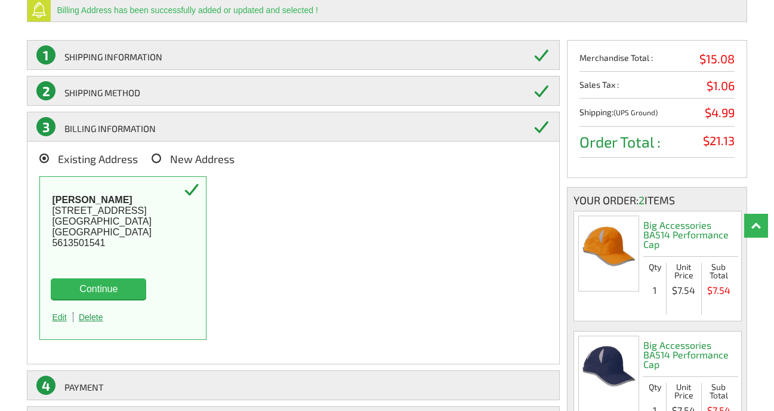
scroll to position [150, 0]
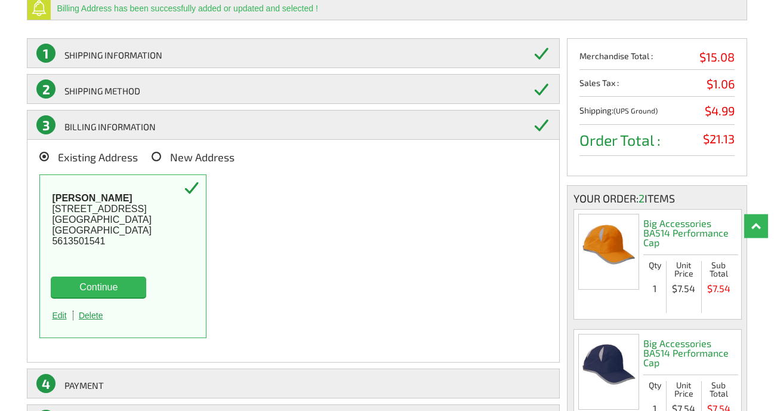
click at [113, 285] on button "Continue" at bounding box center [98, 286] width 95 height 21
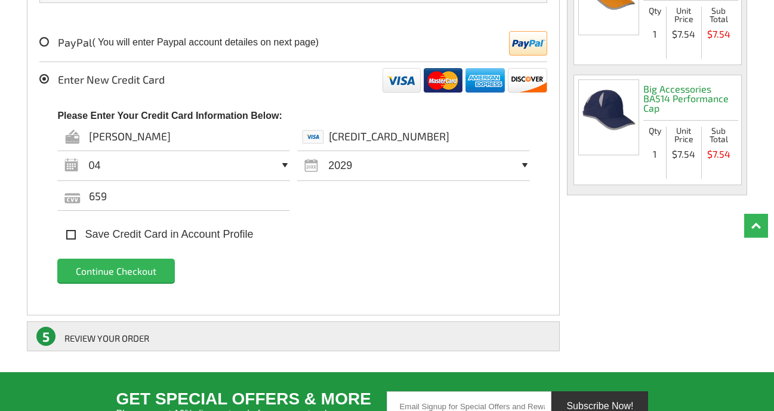
scroll to position [421, 0]
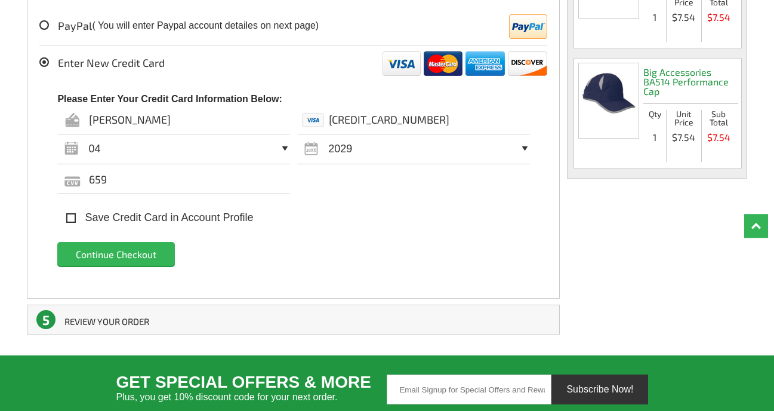
click at [143, 318] on link "5 REVIEW YOUR ORDER" at bounding box center [293, 319] width 533 height 30
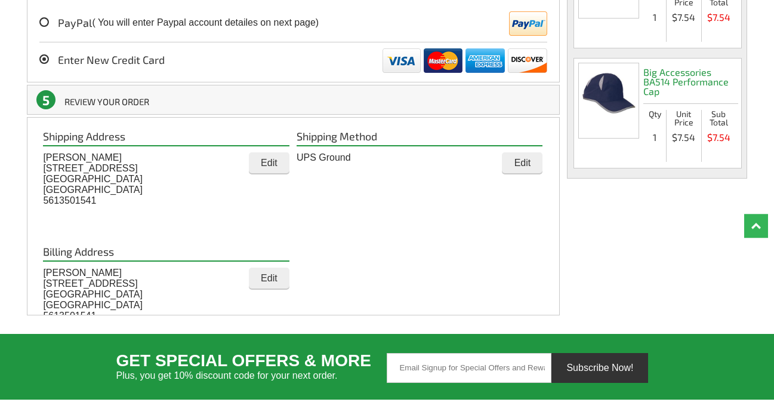
scroll to position [336, 0]
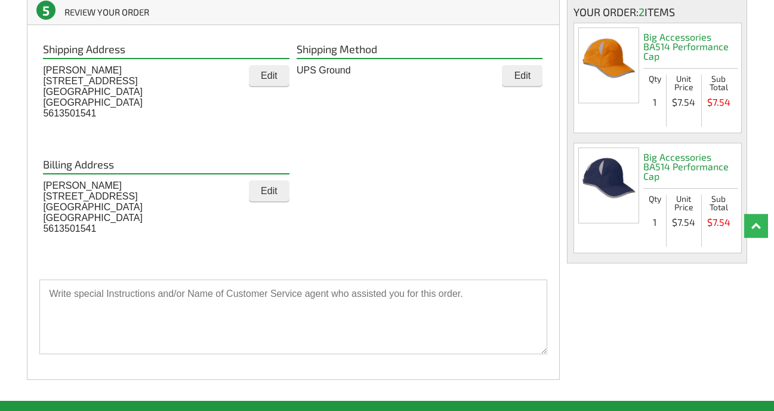
click at [268, 76] on input "Edit" at bounding box center [269, 75] width 41 height 21
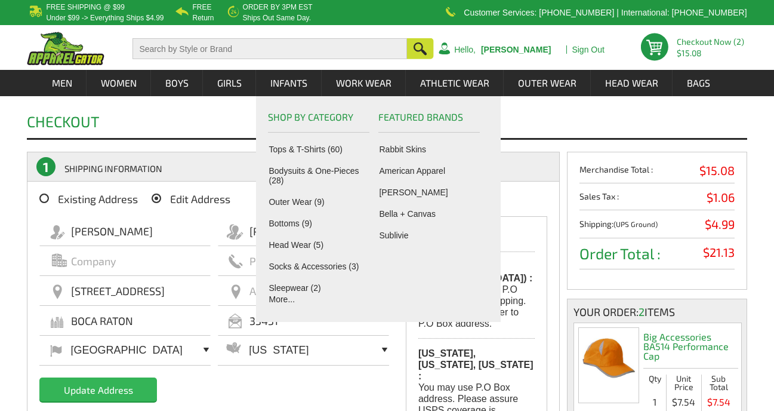
click at [72, 291] on input "[STREET_ADDRESS]" at bounding box center [124, 291] width 171 height 30
drag, startPoint x: 72, startPoint y: 291, endPoint x: 170, endPoint y: 292, distance: 98.5
click at [170, 292] on input "[STREET_ADDRESS]" at bounding box center [124, 291] width 171 height 30
click at [190, 300] on input "6871 nw 43rd ter" at bounding box center [124, 291] width 171 height 30
type input "6871 nw 43rd ter"
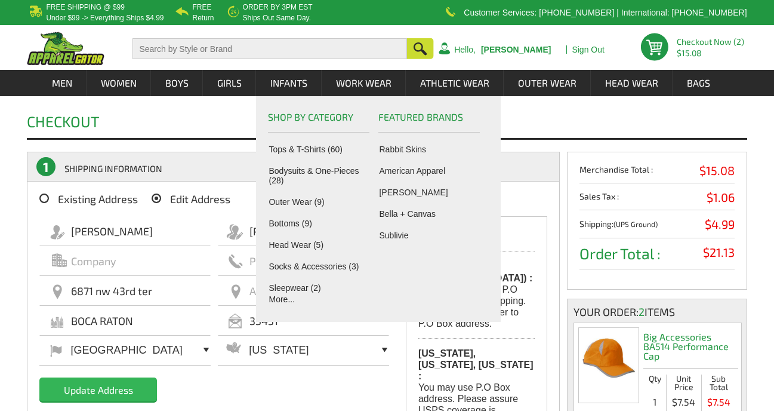
drag, startPoint x: 72, startPoint y: 322, endPoint x: 145, endPoint y: 308, distance: 74.7
click at [151, 325] on input "BOCA RATON" at bounding box center [124, 321] width 171 height 30
type input "coconut creek"
click at [266, 331] on input "33431" at bounding box center [303, 321] width 171 height 30
click at [249, 320] on input "33431" at bounding box center [303, 321] width 171 height 30
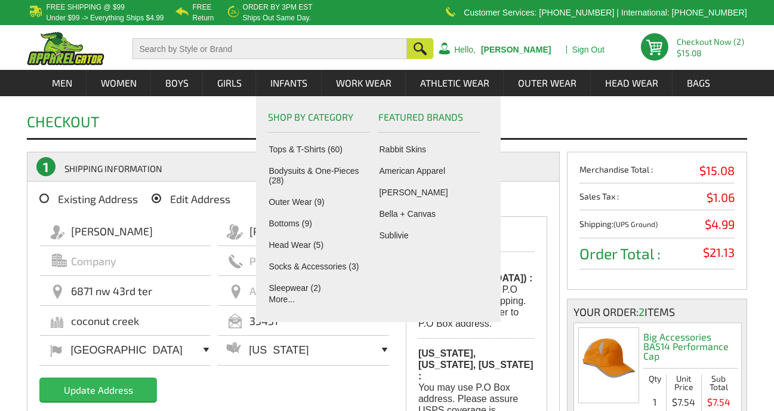
click at [195, 319] on input "coconut creek" at bounding box center [124, 321] width 171 height 30
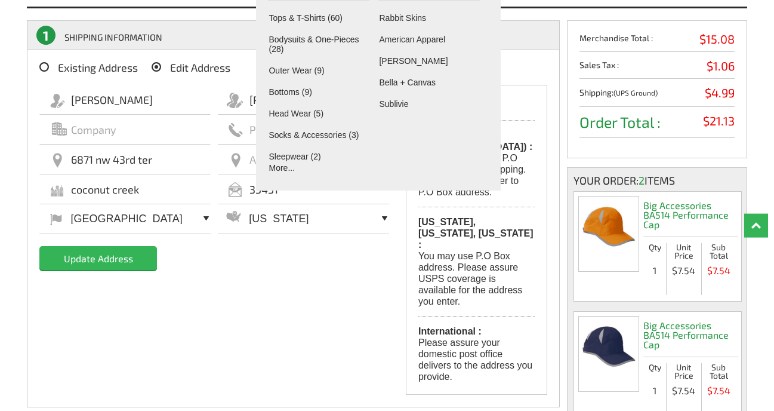
scroll to position [133, 0]
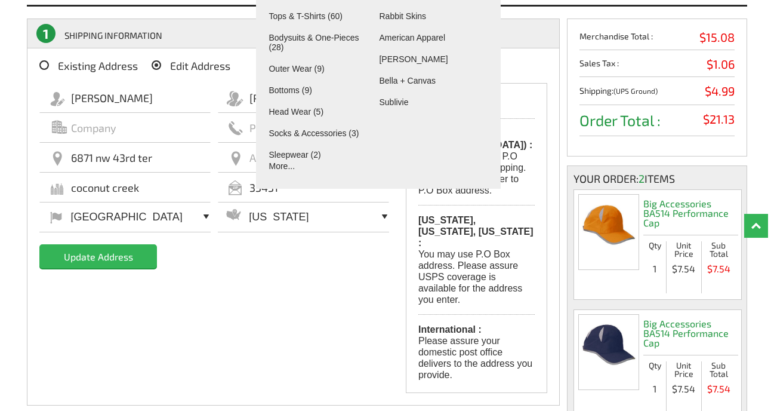
click at [218, 188] on input "33431" at bounding box center [303, 187] width 171 height 30
type input "33073"
click at [217, 272] on div "[PERSON_NAME][GEOGRAPHIC_DATA] 6871 nw 43rd ter [GEOGRAPHIC_DATA] 33073 [GEOGRA…" at bounding box center [219, 182] width 361 height 199
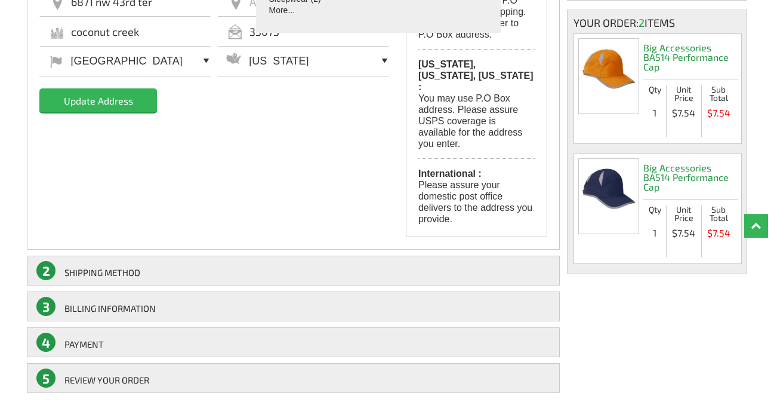
scroll to position [292, 0]
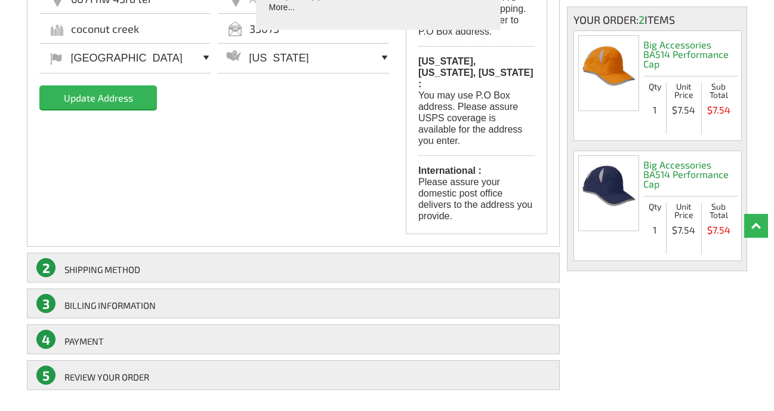
click at [119, 98] on input "Update Address" at bounding box center [98, 97] width 118 height 24
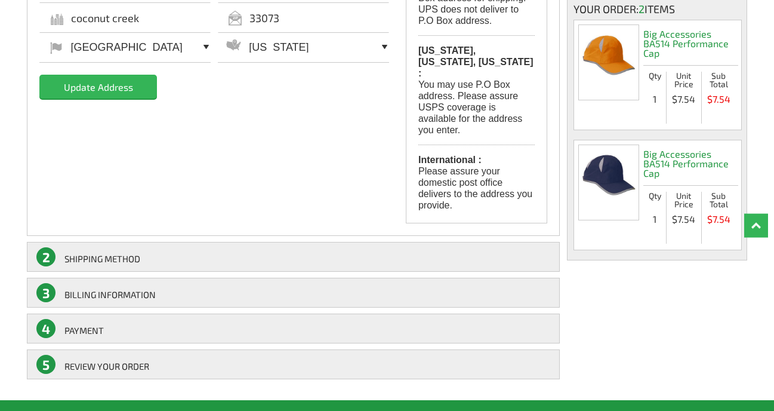
scroll to position [352, 0]
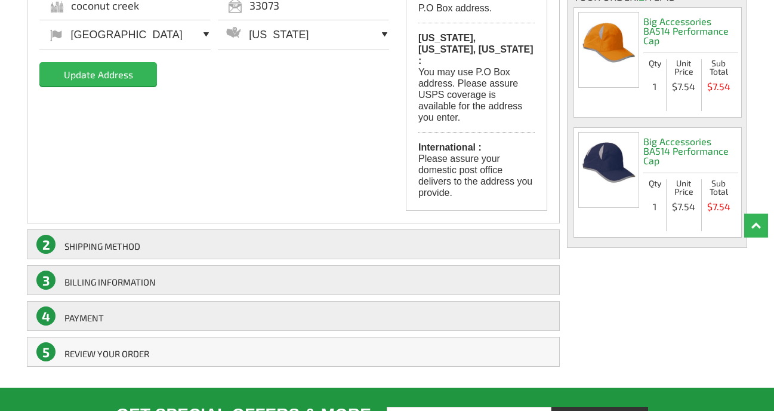
click at [175, 337] on link "5 REVIEW YOUR ORDER" at bounding box center [293, 352] width 533 height 30
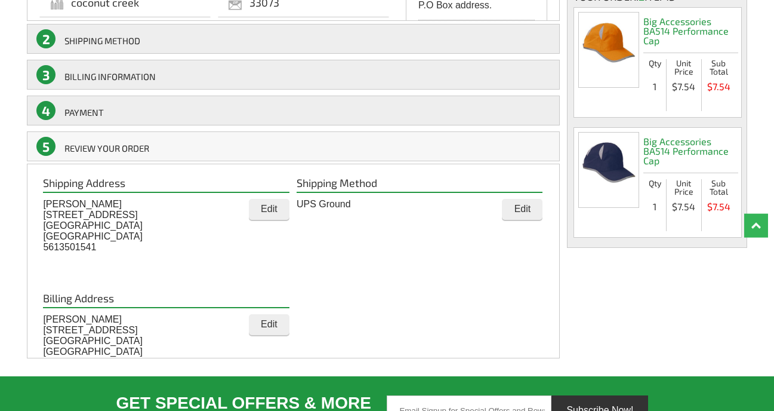
scroll to position [249, 0]
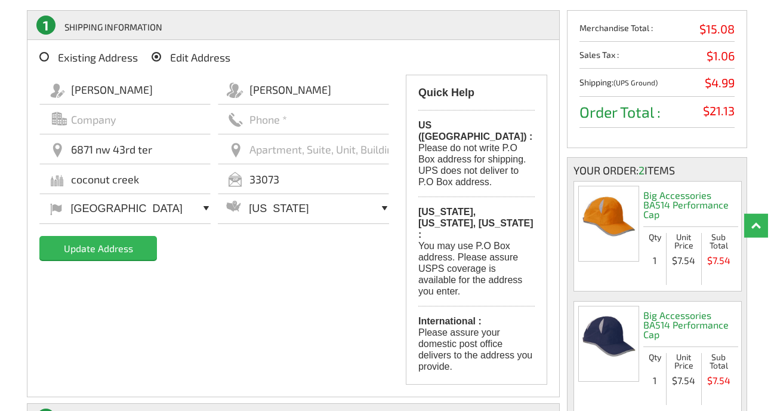
scroll to position [140, 0]
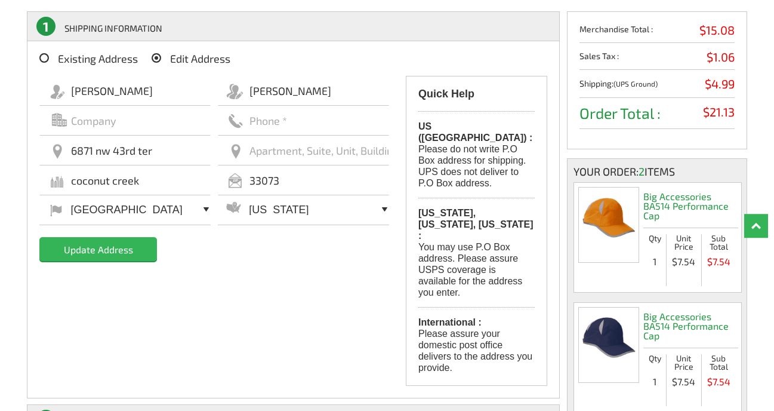
click at [110, 249] on input "Update Address" at bounding box center [98, 249] width 118 height 24
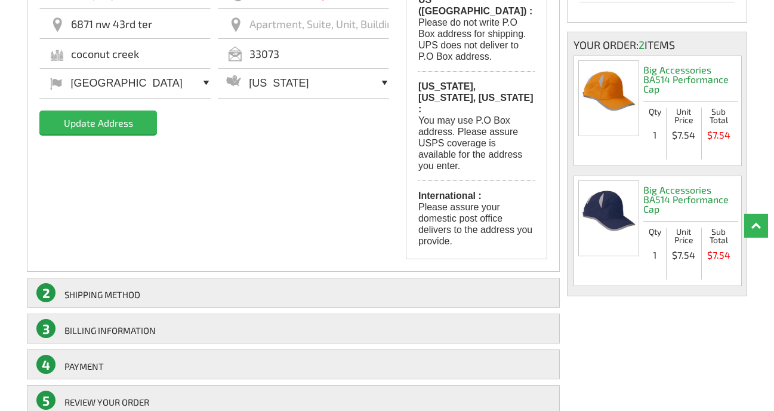
scroll to position [305, 0]
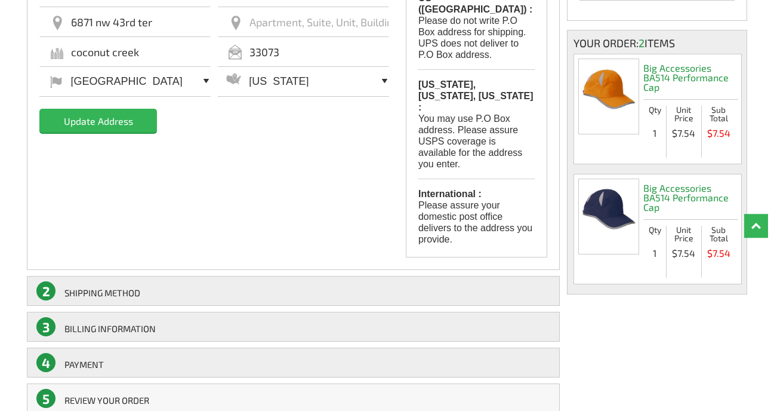
click at [137, 383] on link "5 REVIEW YOUR ORDER" at bounding box center [293, 398] width 533 height 30
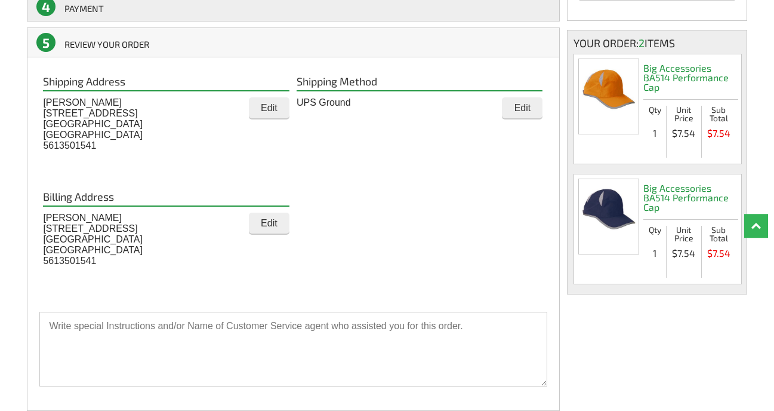
scroll to position [236, 0]
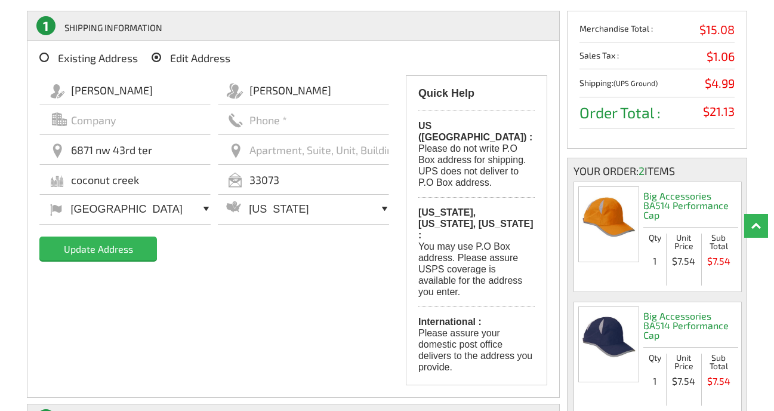
scroll to position [113, 0]
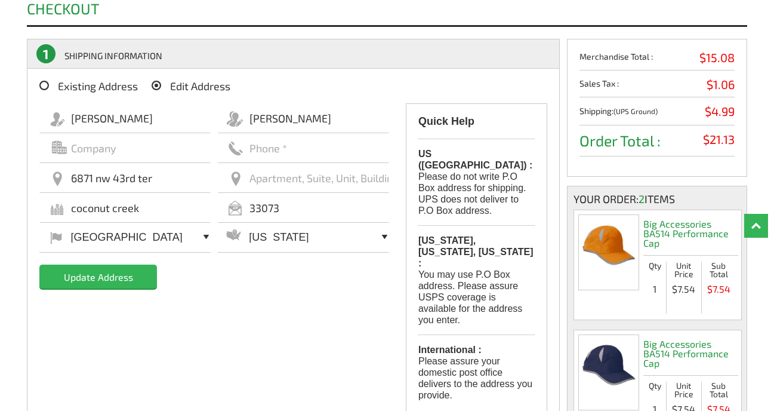
click at [117, 278] on input "Update Address" at bounding box center [98, 276] width 118 height 24
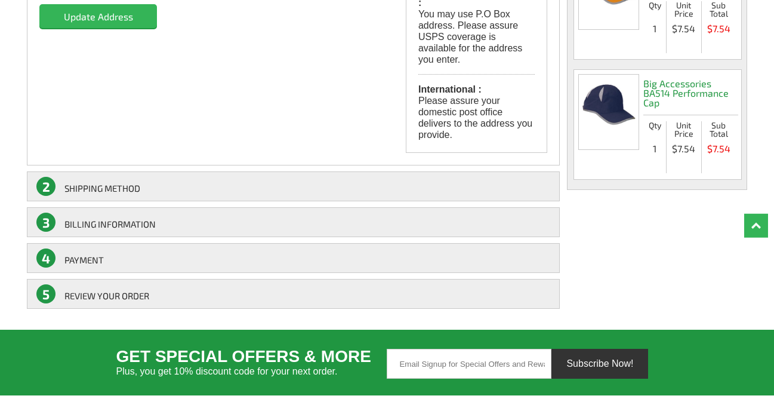
scroll to position [419, 0]
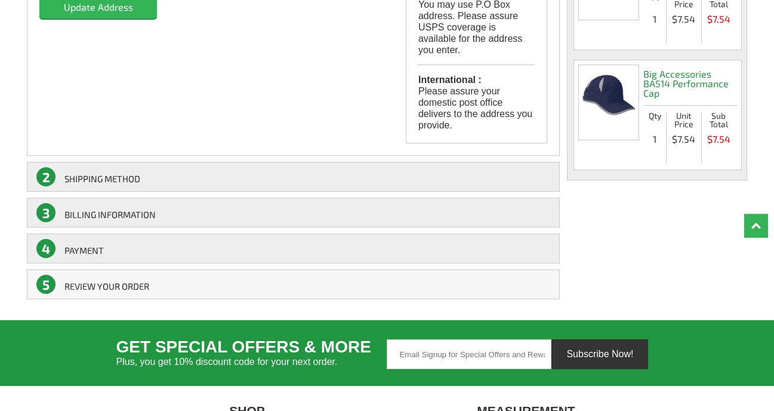
click at [236, 269] on link "5 REVIEW YOUR ORDER" at bounding box center [293, 284] width 533 height 30
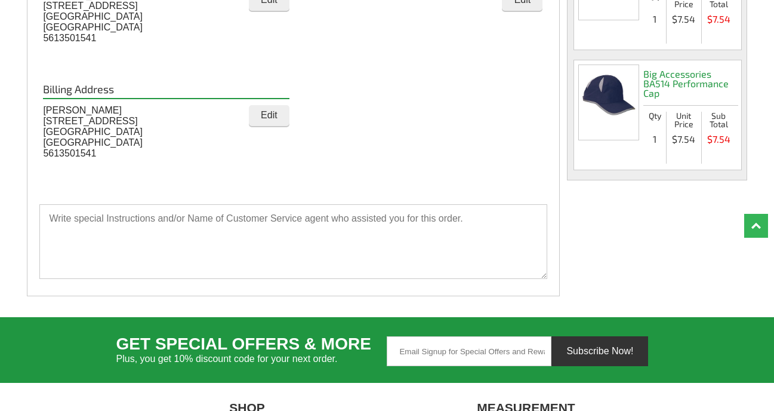
scroll to position [220, 0]
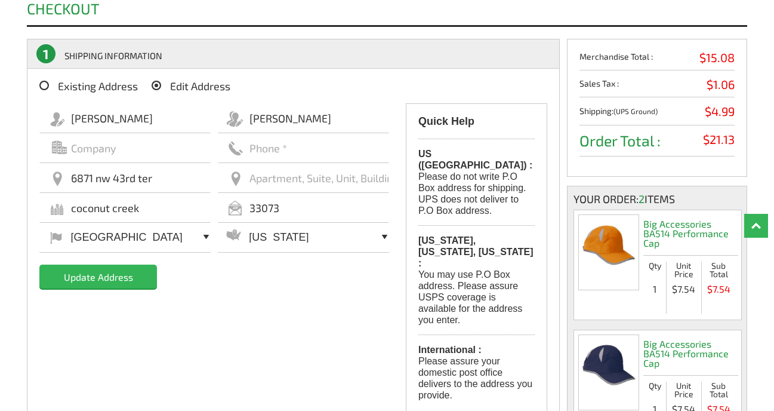
scroll to position [85, 0]
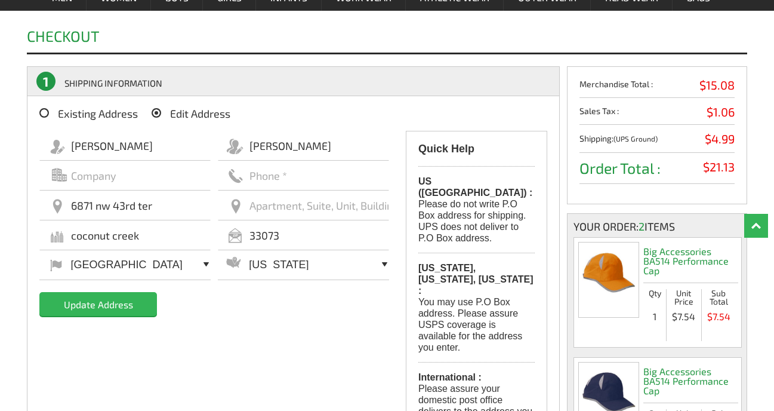
click at [113, 303] on input "Update Address" at bounding box center [98, 304] width 118 height 24
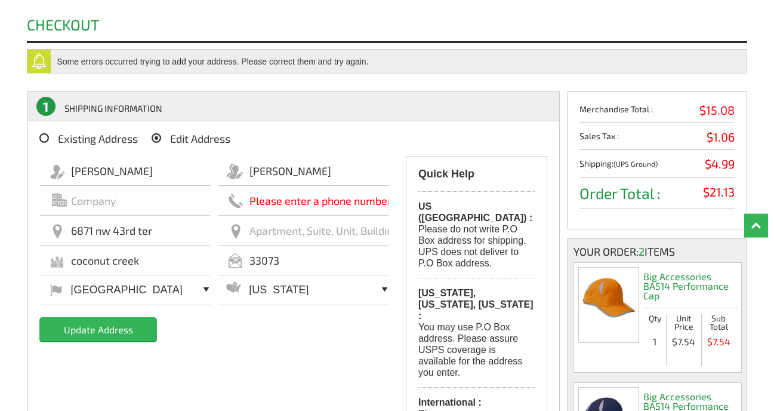
scroll to position [98, 0]
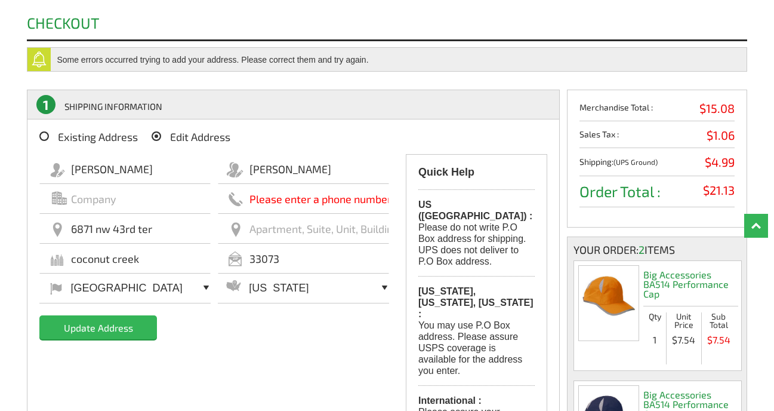
click at [252, 199] on input "text" at bounding box center [303, 199] width 171 height 30
type input "5613501541"
click at [175, 228] on input "6871 nw 43rd ter" at bounding box center [124, 229] width 171 height 30
click at [122, 329] on input "Update Address" at bounding box center [98, 327] width 118 height 24
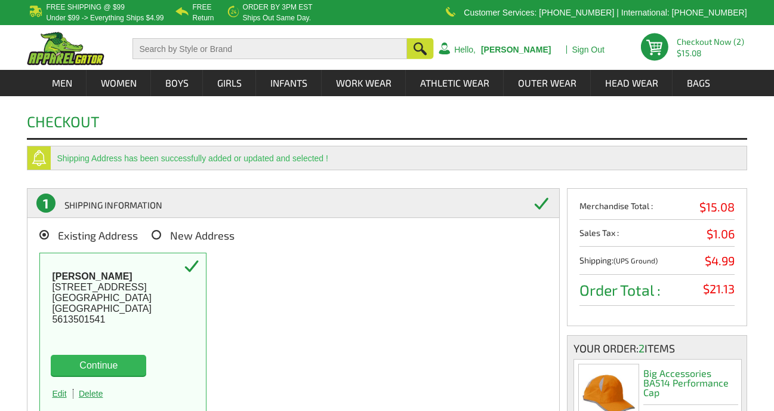
click at [119, 363] on button "Continue" at bounding box center [98, 365] width 95 height 21
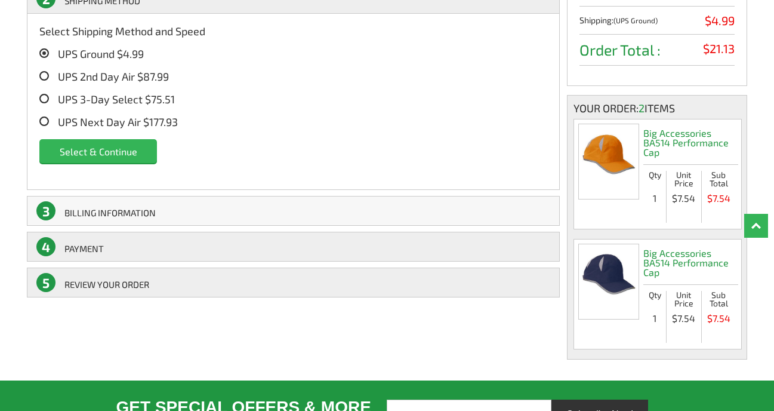
scroll to position [244, 0]
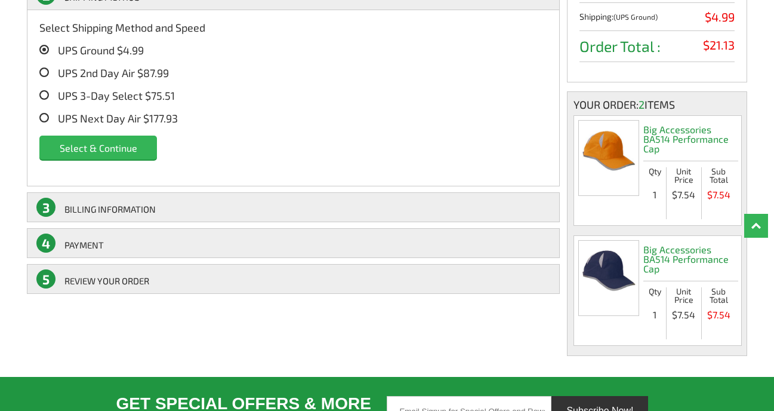
click at [152, 279] on link "5 REVIEW YOUR ORDER" at bounding box center [293, 279] width 533 height 30
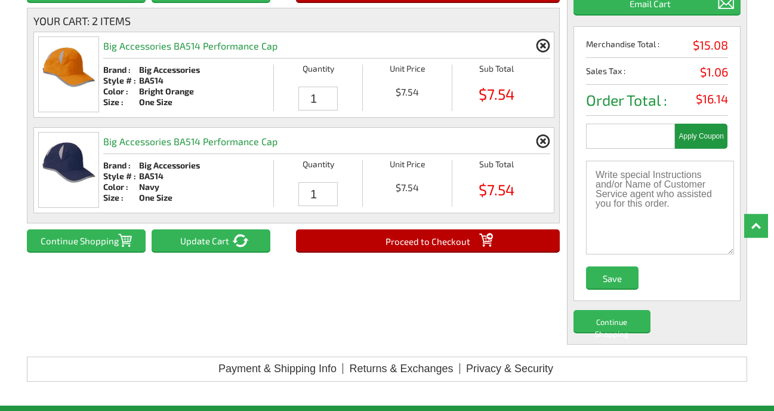
scroll to position [212, 0]
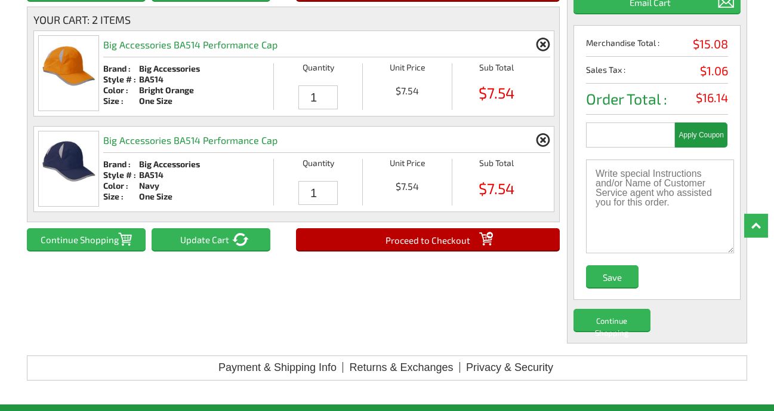
click at [434, 239] on input "Proceed to Checkout" at bounding box center [428, 239] width 264 height 22
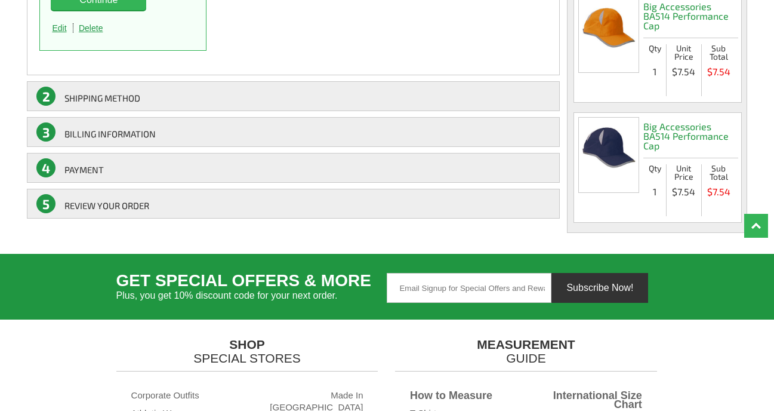
scroll to position [332, 0]
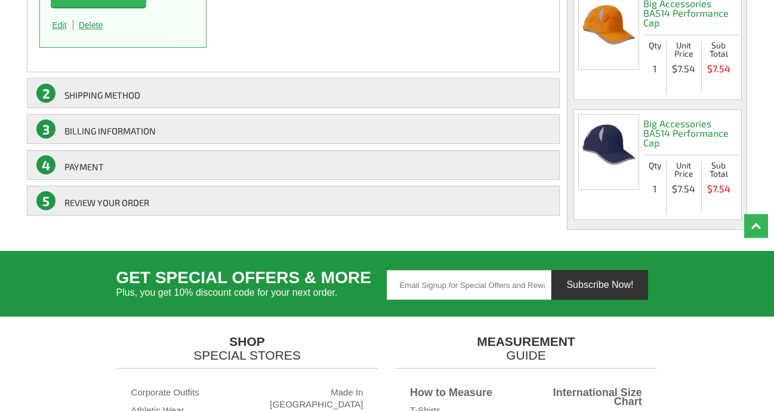
click at [173, 198] on link "5 REVIEW YOUR ORDER" at bounding box center [293, 201] width 533 height 30
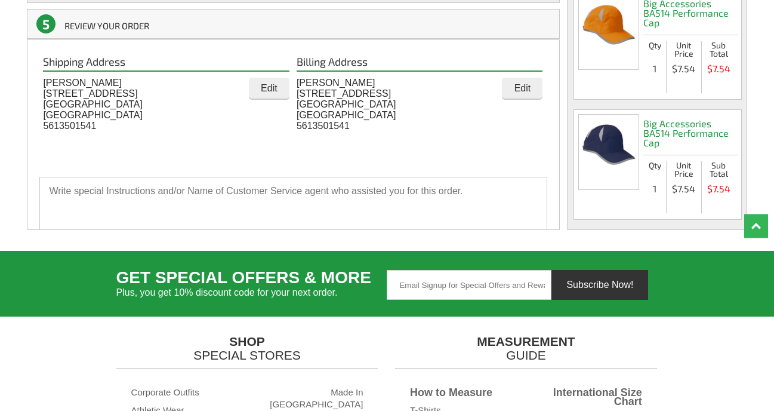
scroll to position [201, 0]
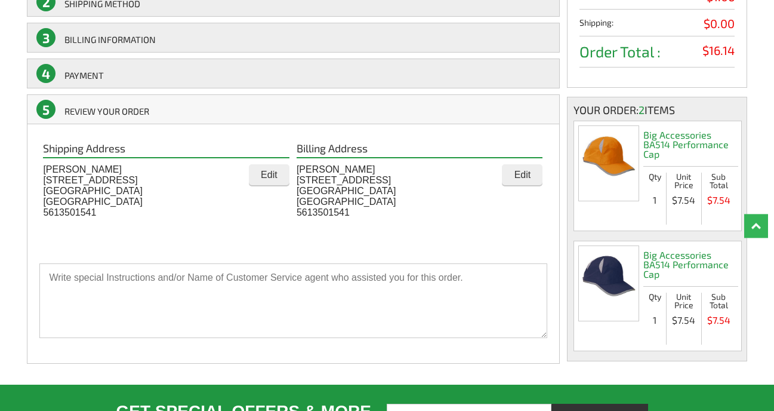
click at [525, 175] on input "Edit" at bounding box center [522, 174] width 41 height 21
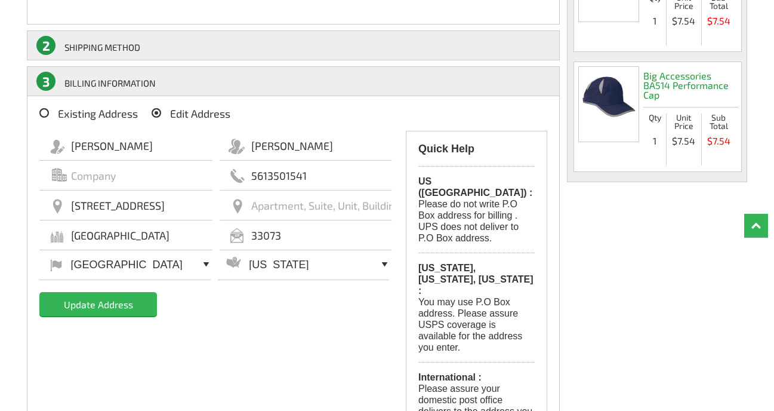
scroll to position [383, 0]
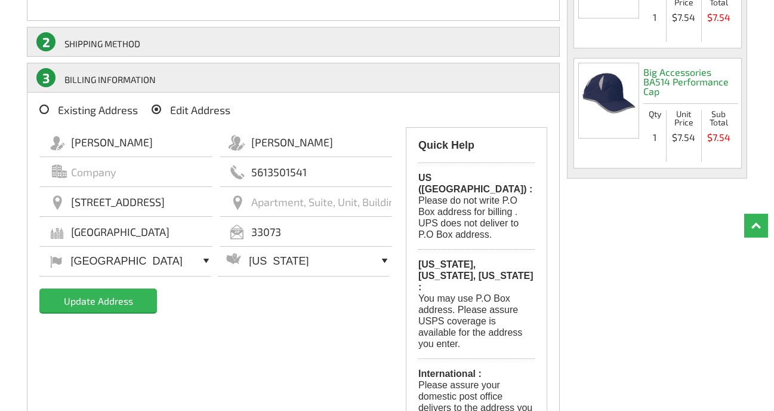
click at [73, 202] on input "6871 NW 43RD TER" at bounding box center [125, 202] width 172 height 30
drag, startPoint x: 73, startPoint y: 202, endPoint x: 231, endPoint y: 203, distance: 158.2
click at [212, 203] on input "6871 NW 43RD TER" at bounding box center [125, 202] width 172 height 30
type input "2725 ne 5th ave"
type input "boca raton"
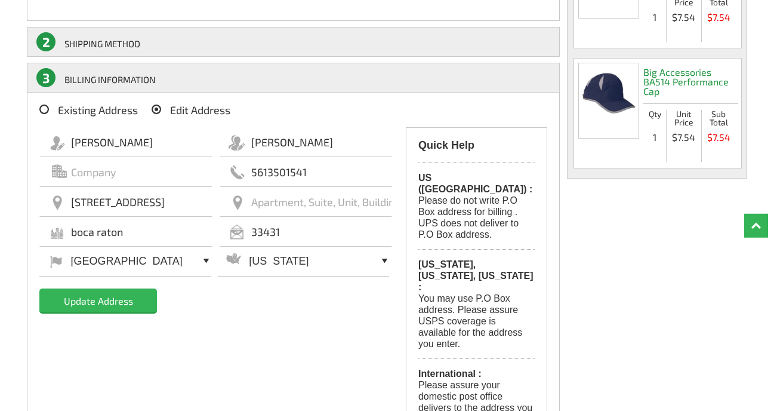
type input "33431"
click at [39, 245] on select "United States Afghanistan Albania Algeria American Samoa Andorra Angola Anguill…" at bounding box center [124, 260] width 171 height 31
click at [112, 301] on input "Update Address" at bounding box center [98, 300] width 118 height 24
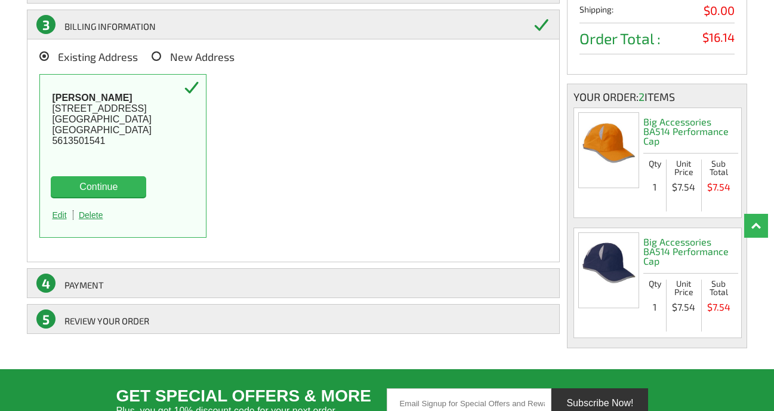
scroll to position [251, 0]
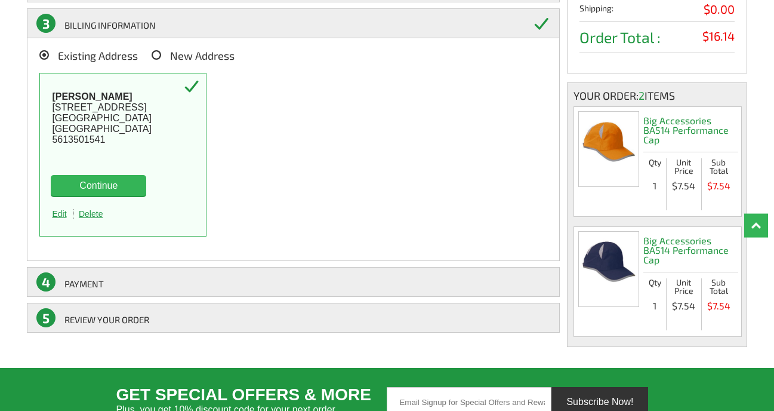
click at [101, 187] on button "Continue" at bounding box center [98, 185] width 95 height 21
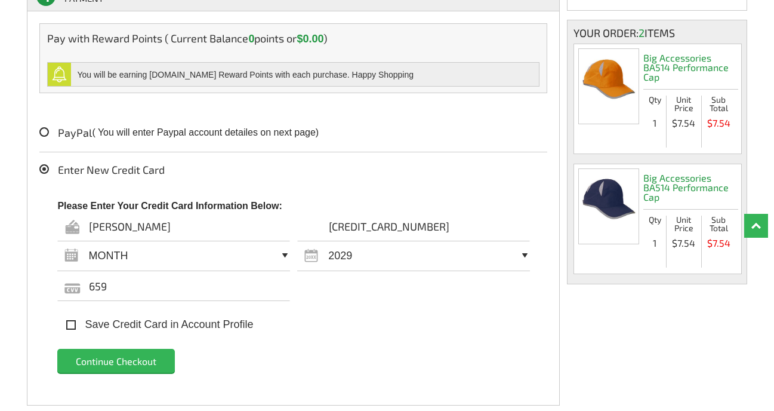
scroll to position [315, 0]
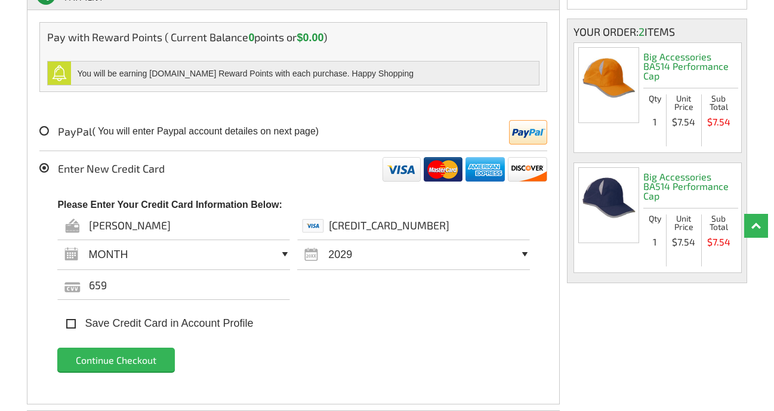
click at [141, 359] on input "Continue Checkout" at bounding box center [116, 359] width 118 height 24
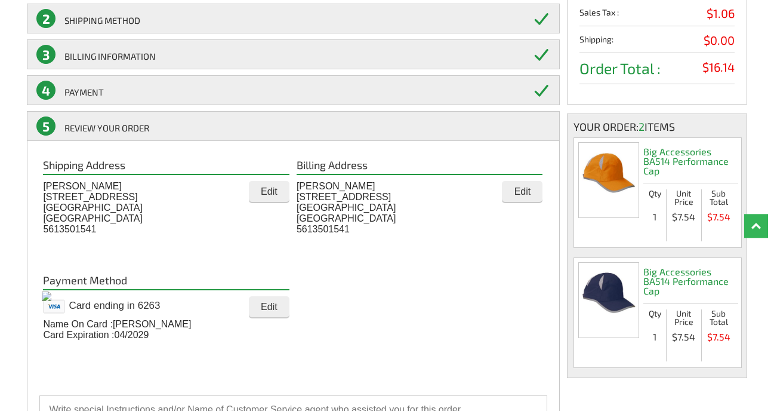
scroll to position [182, 0]
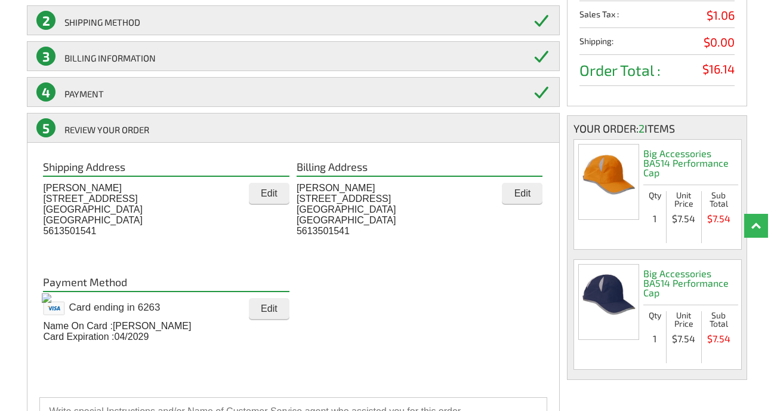
click at [266, 192] on input "Edit" at bounding box center [269, 193] width 41 height 21
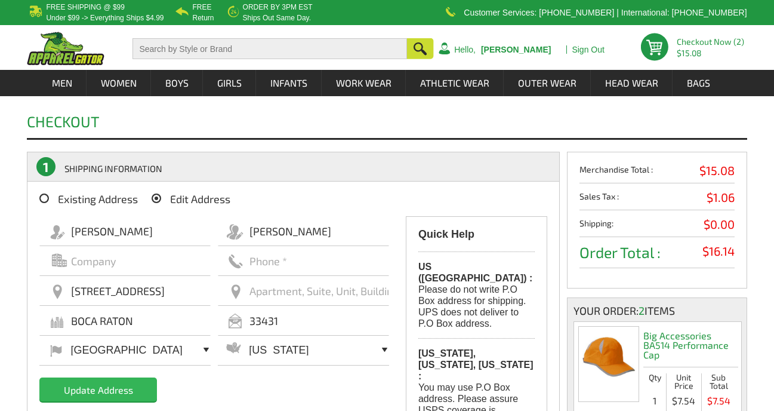
drag, startPoint x: 71, startPoint y: 291, endPoint x: 140, endPoint y: 290, distance: 69.2
click at [141, 290] on input "[STREET_ADDRESS]" at bounding box center [124, 291] width 171 height 30
drag, startPoint x: 72, startPoint y: 292, endPoint x: 181, endPoint y: 291, distance: 109.8
click at [181, 291] on input "[STREET_ADDRESS]" at bounding box center [124, 291] width 171 height 30
type input "6871 nw 43rd terr"
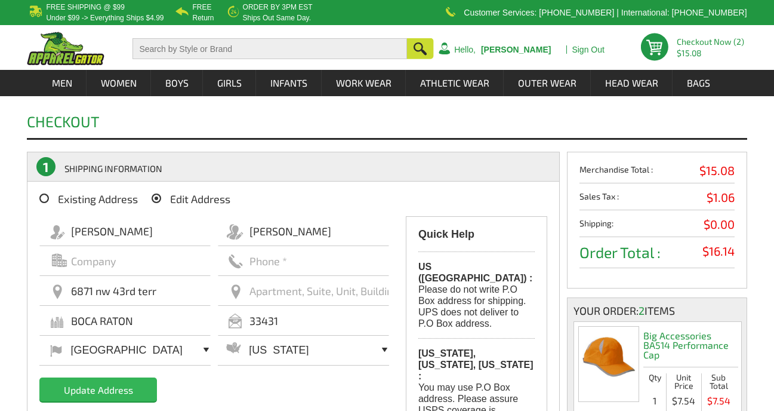
click at [164, 324] on input "BOCA RATON" at bounding box center [124, 321] width 171 height 30
drag, startPoint x: 72, startPoint y: 321, endPoint x: 161, endPoint y: 318, distance: 89.0
click at [158, 319] on input "BOCA RATON" at bounding box center [124, 321] width 171 height 30
type input "coconut creek"
click at [263, 322] on input "33431" at bounding box center [303, 321] width 171 height 30
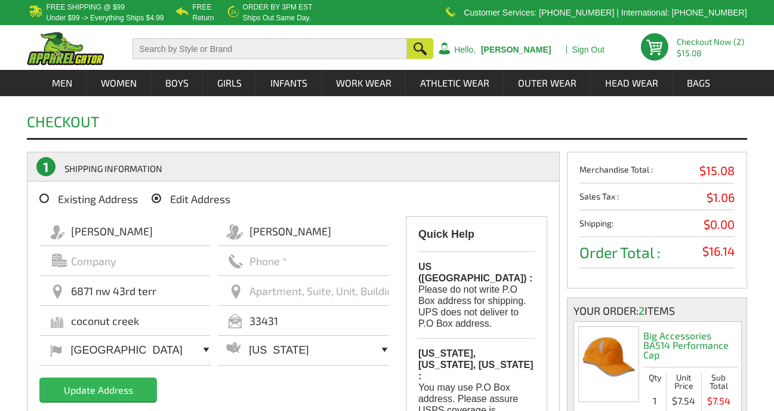
drag, startPoint x: 263, startPoint y: 322, endPoint x: 321, endPoint y: 318, distance: 58.0
click at [321, 321] on input "33431" at bounding box center [303, 321] width 171 height 30
type input "33073"
click at [39, 334] on select "[GEOGRAPHIC_DATA] [GEOGRAPHIC_DATA] [GEOGRAPHIC_DATA] [GEOGRAPHIC_DATA] [US_STA…" at bounding box center [124, 349] width 171 height 31
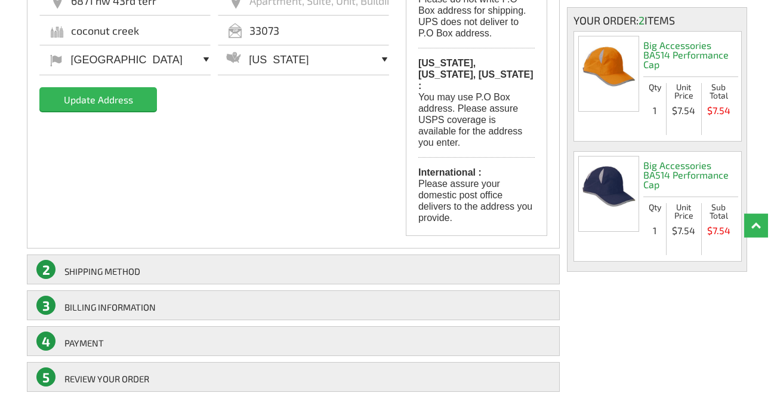
scroll to position [304, 0]
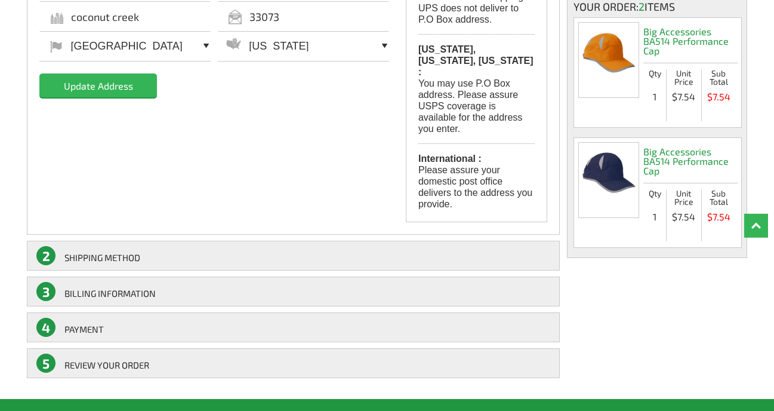
click at [121, 88] on input "Update Address" at bounding box center [98, 85] width 118 height 24
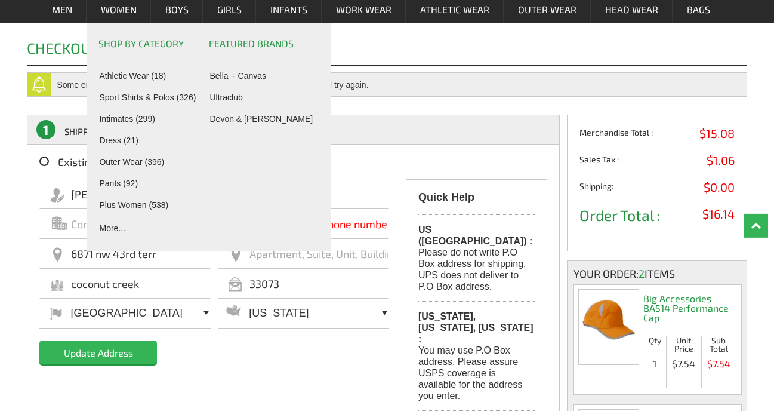
scroll to position [72, 0]
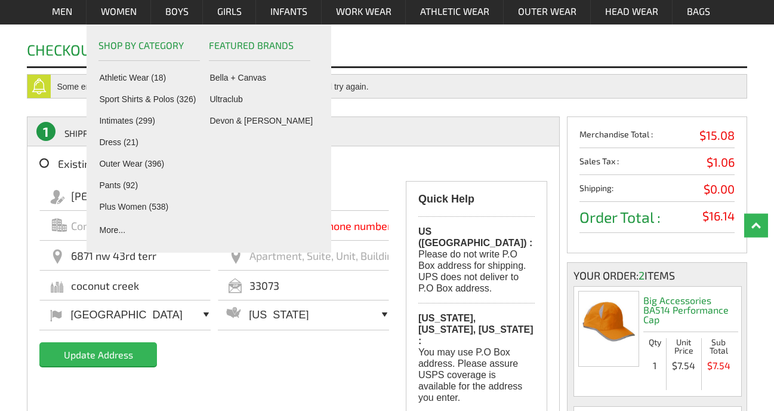
click at [322, 384] on div "[PERSON_NAME][GEOGRAPHIC_DATA] [STREET_ADDRESS] [GEOGRAPHIC_DATA] 33073 [GEOGRA…" at bounding box center [293, 336] width 508 height 310
click at [381, 196] on input "[PERSON_NAME]" at bounding box center [303, 196] width 171 height 30
click at [414, 61] on div "Checkout" at bounding box center [387, 47] width 720 height 41
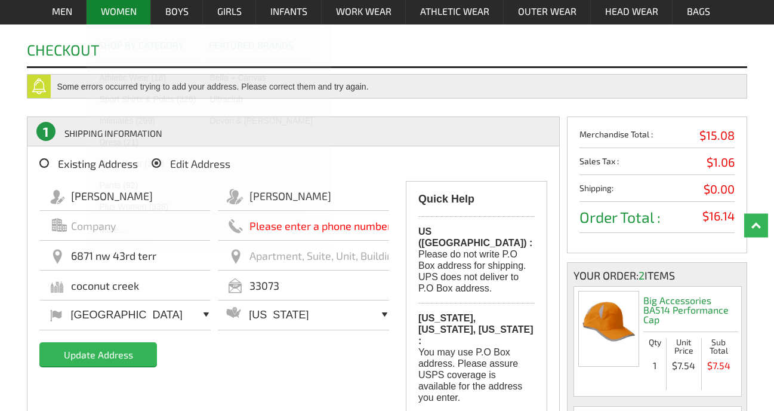
click at [251, 226] on ul "Shop by Category Athletic Wear (18) Sport Shirts & Polos (326) Intimates (299) …" at bounding box center [209, 138] width 245 height 228
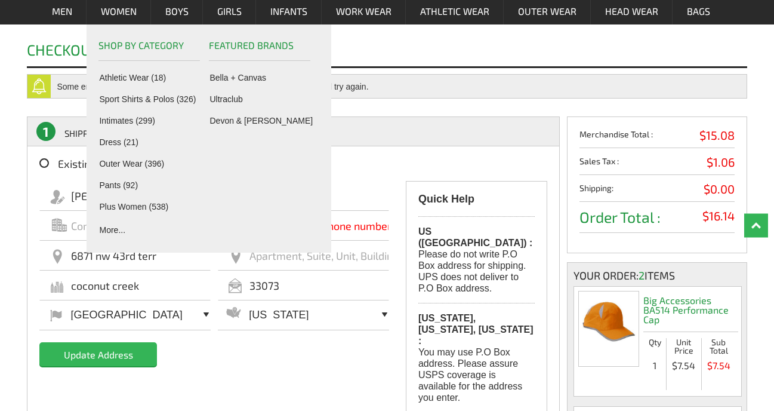
click at [349, 229] on input "text" at bounding box center [303, 226] width 171 height 30
click at [345, 264] on input "text" at bounding box center [303, 256] width 171 height 30
click at [270, 269] on input "text" at bounding box center [303, 256] width 171 height 30
click at [264, 260] on input "text" at bounding box center [303, 256] width 171 height 30
click at [358, 216] on input "text" at bounding box center [303, 226] width 171 height 30
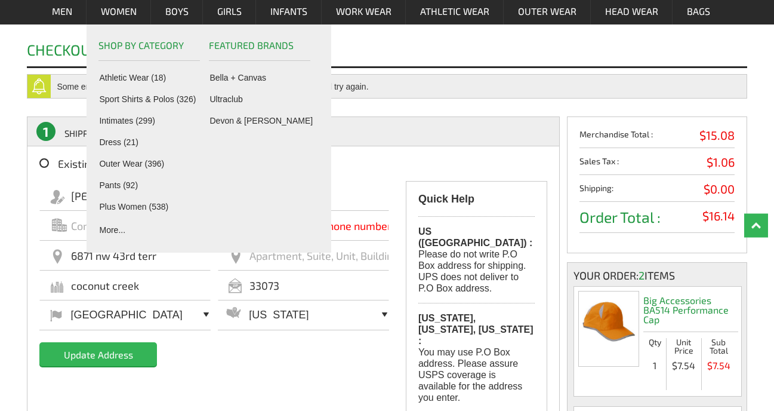
click at [355, 225] on input "text" at bounding box center [303, 226] width 171 height 30
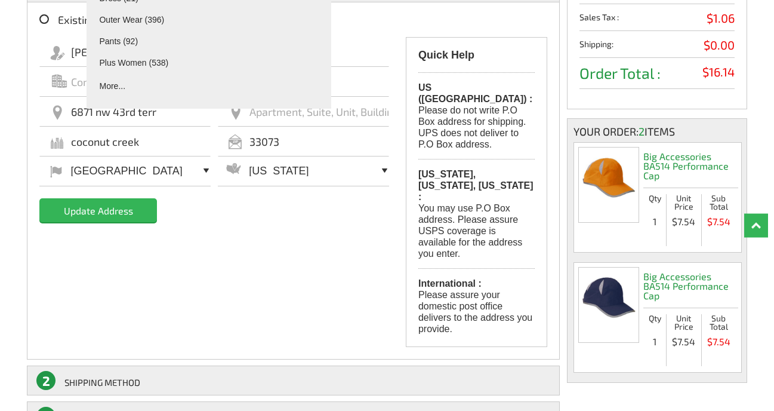
scroll to position [214, 0]
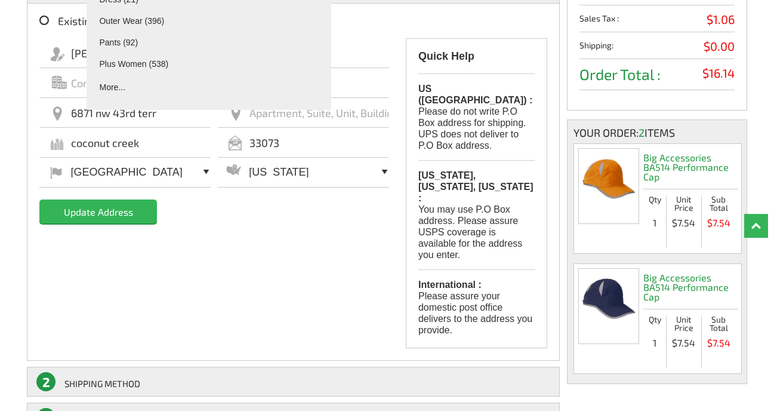
type input "5613501541"
click at [104, 212] on input "Update Address" at bounding box center [98, 211] width 118 height 24
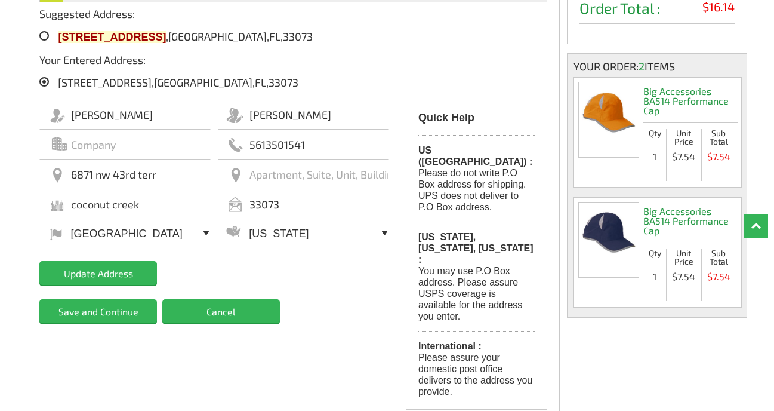
click at [44, 79] on icon at bounding box center [44, 82] width 10 height 10
click at [61, 79] on input "[STREET_ADDRESS]" at bounding box center [65, 83] width 8 height 8
radio input "true"
type input "[STREET_ADDRESS]"
type input "[GEOGRAPHIC_DATA]"
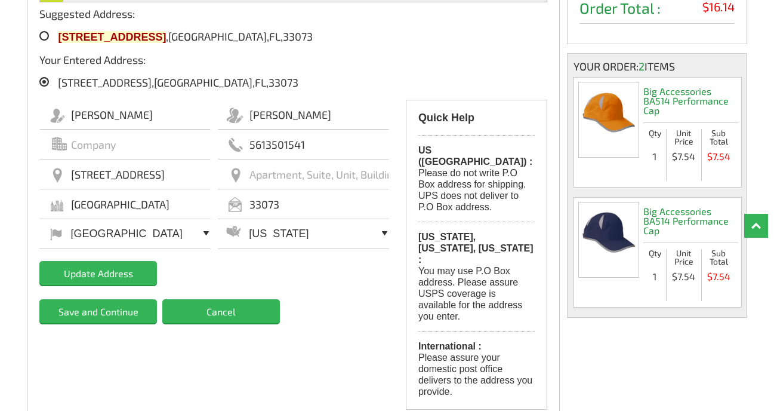
click at [106, 312] on input "Save and Continue" at bounding box center [98, 311] width 118 height 24
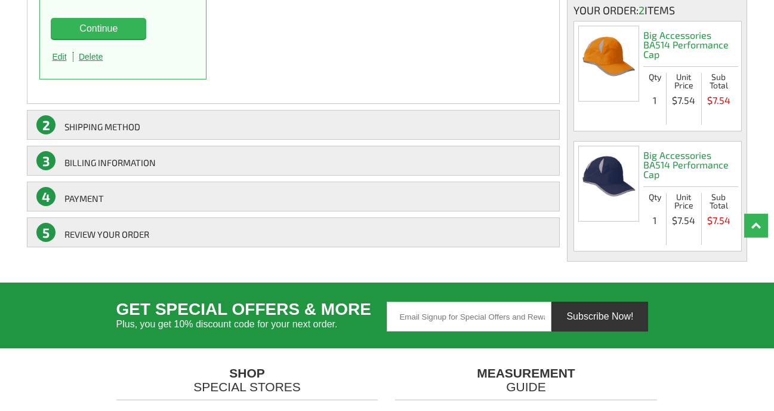
scroll to position [354, 0]
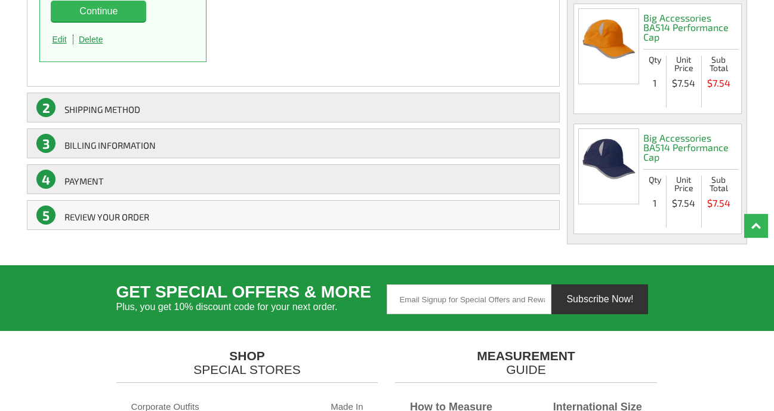
click at [175, 214] on link "5 REVIEW YOUR ORDER" at bounding box center [293, 215] width 533 height 30
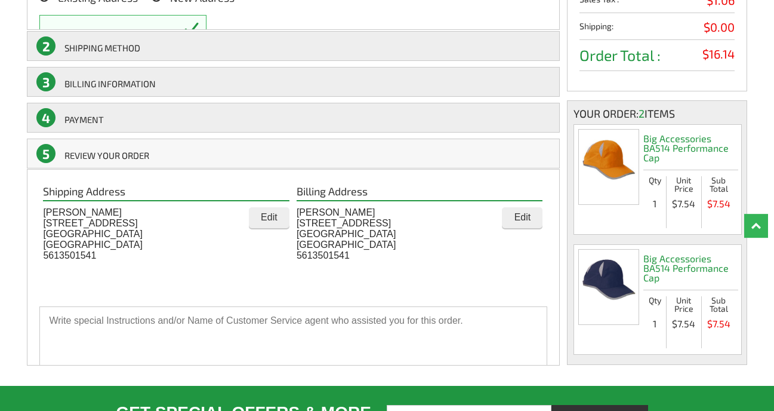
scroll to position [229, 0]
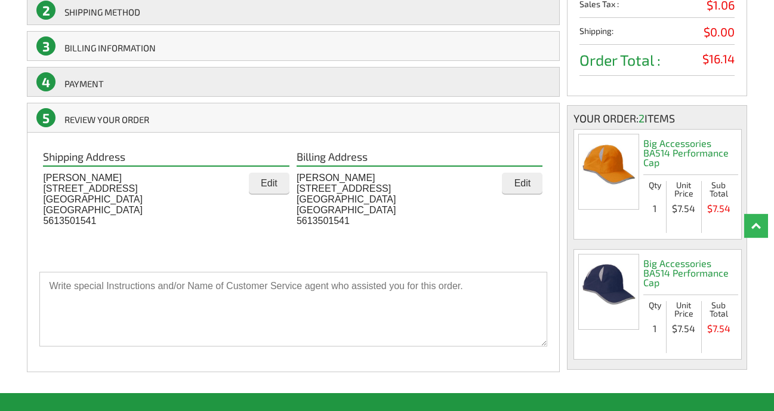
click at [183, 44] on link "3 BILLING INFORMATION" at bounding box center [293, 46] width 533 height 30
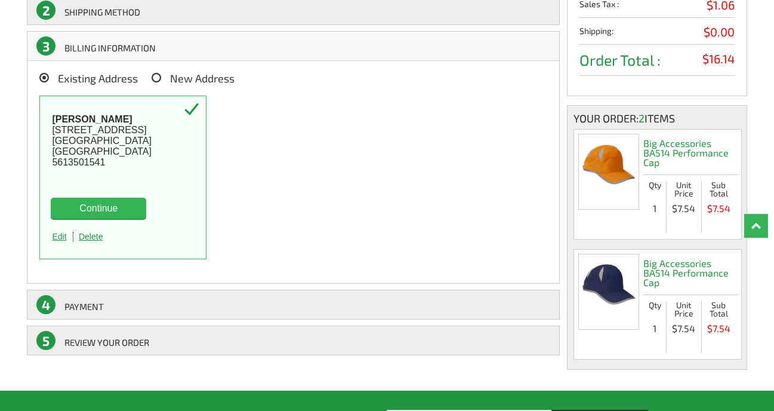
click at [61, 237] on link "Edit" at bounding box center [61, 237] width 24 height 10
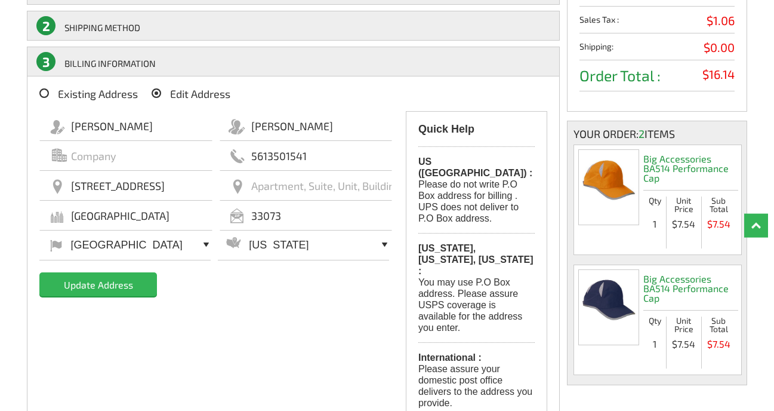
scroll to position [186, 0]
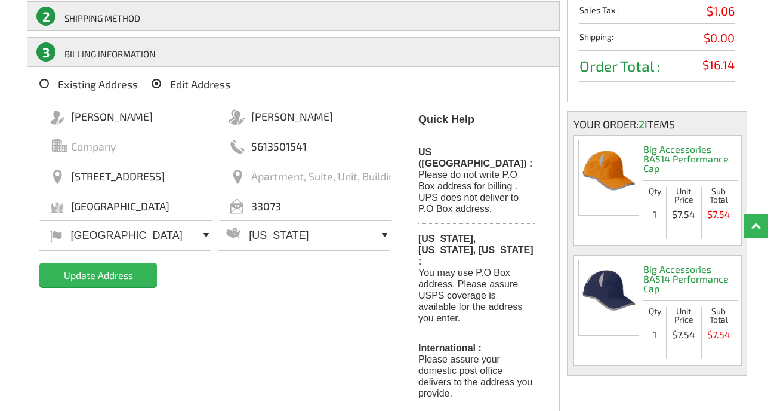
drag, startPoint x: 171, startPoint y: 175, endPoint x: 64, endPoint y: 177, distance: 106.8
click at [64, 177] on input "6871 NW 43RD TERR" at bounding box center [125, 176] width 172 height 30
drag, startPoint x: 72, startPoint y: 176, endPoint x: 211, endPoint y: 177, distance: 138.5
click at [210, 177] on input "6871 NW 43RD TERR" at bounding box center [125, 176] width 172 height 30
type input "2725 ne 5th ave"
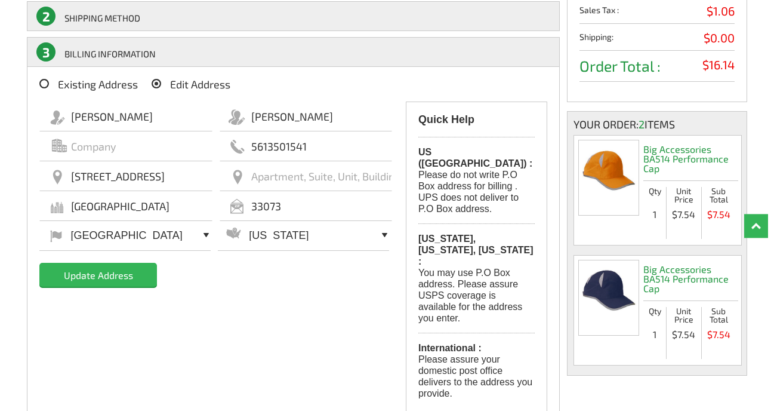
click at [189, 214] on input "COCONUT CREEK" at bounding box center [125, 206] width 172 height 30
drag, startPoint x: 151, startPoint y: 204, endPoint x: 44, endPoint y: 212, distance: 107.2
click at [44, 214] on input "COCONUT CREEK" at bounding box center [125, 206] width 172 height 30
type input "boca raton"
click at [281, 209] on input "33073" at bounding box center [306, 206] width 172 height 30
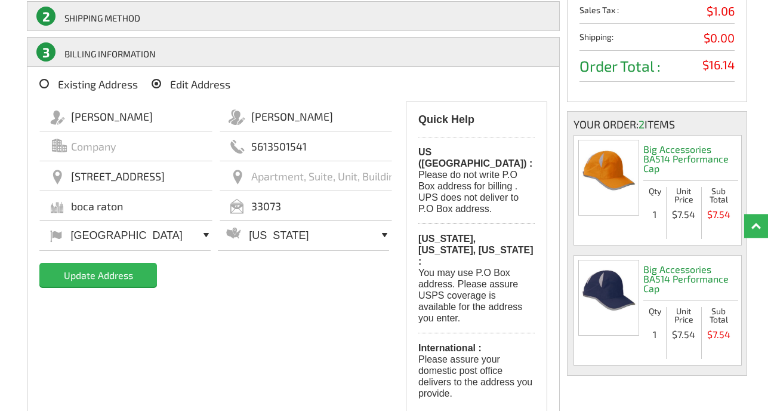
drag, startPoint x: 281, startPoint y: 207, endPoint x: 225, endPoint y: 204, distance: 56.2
click at [226, 204] on input "33073" at bounding box center [306, 206] width 172 height 30
type input "33431"
click at [39, 220] on select "United States Afghanistan Albania Algeria American Samoa Andorra Angola Anguill…" at bounding box center [124, 235] width 171 height 31
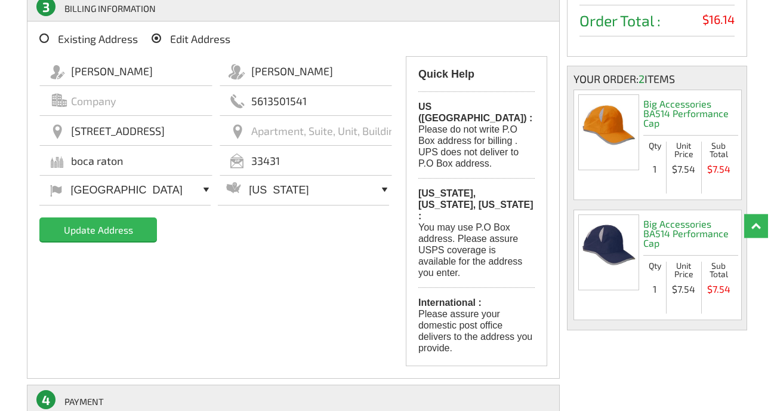
scroll to position [221, 0]
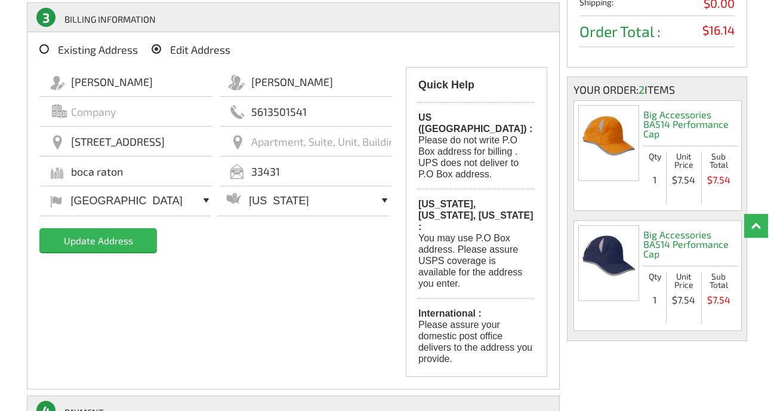
click at [115, 242] on input "Update Address" at bounding box center [98, 240] width 118 height 24
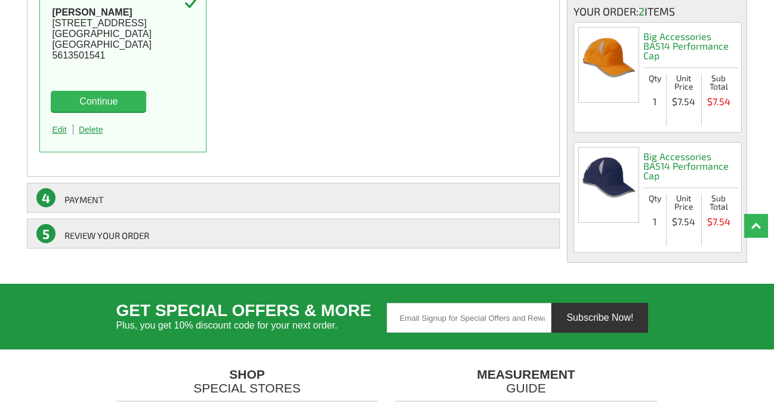
scroll to position [344, 0]
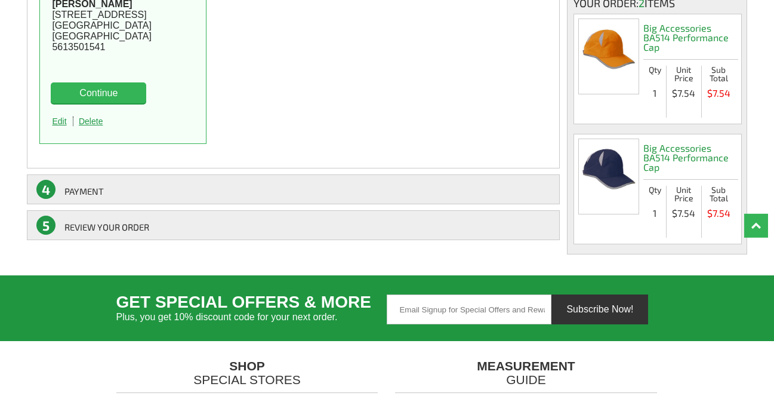
click at [187, 224] on link "5 REVIEW YOUR ORDER" at bounding box center [293, 225] width 533 height 30
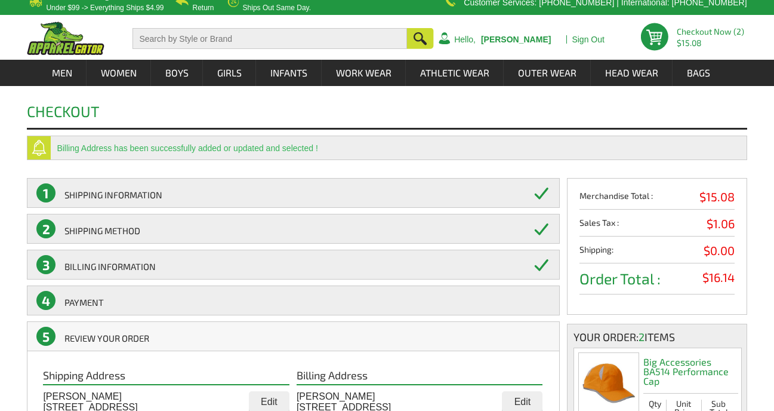
scroll to position [0, 0]
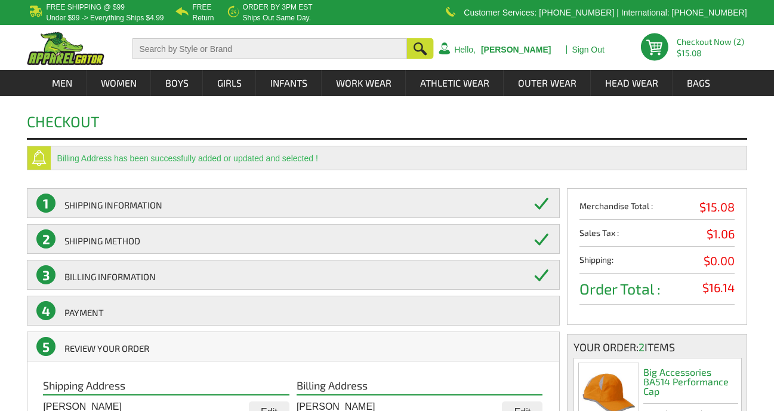
click at [509, 50] on b "[PERSON_NAME]" at bounding box center [516, 50] width 70 height 10
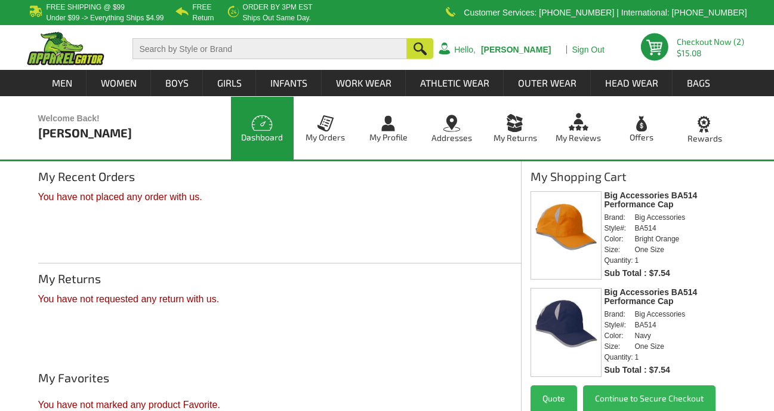
click at [509, 49] on b "[PERSON_NAME]" at bounding box center [516, 50] width 70 height 10
click at [652, 175] on h2 "My Shopping Cart" at bounding box center [633, 180] width 205 height 21
click at [630, 399] on button "Continue to Secure Checkout" at bounding box center [649, 398] width 133 height 26
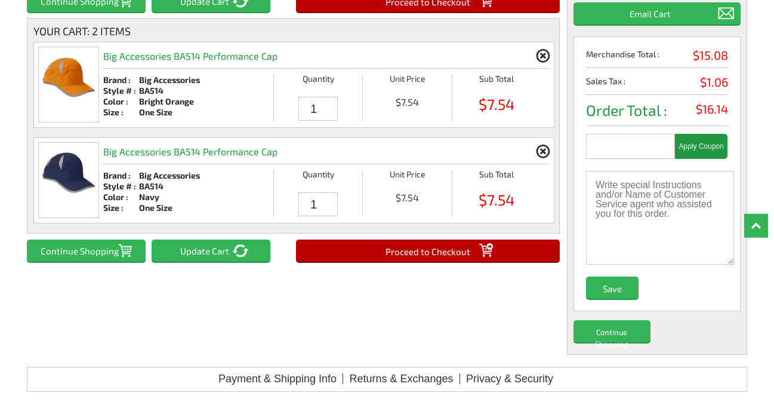
scroll to position [197, 0]
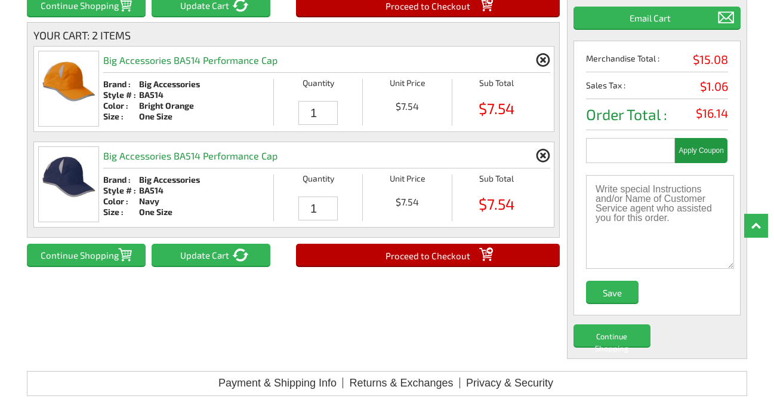
click at [418, 255] on input "Proceed to Checkout" at bounding box center [428, 255] width 264 height 22
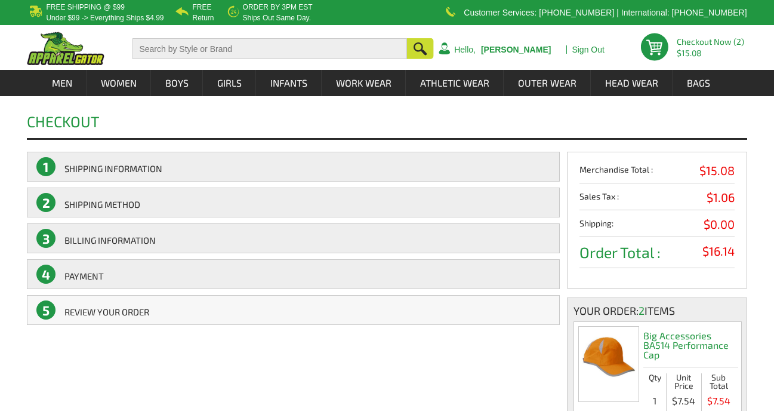
click at [175, 309] on link "5 REVIEW YOUR ORDER" at bounding box center [293, 310] width 533 height 30
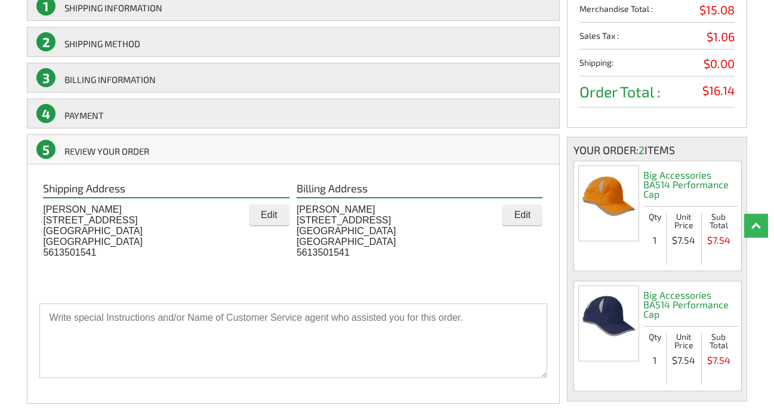
scroll to position [150, 0]
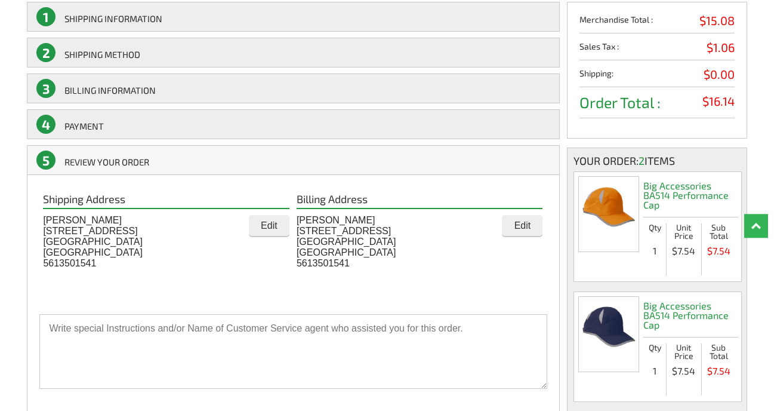
click at [270, 226] on input "Edit" at bounding box center [269, 225] width 41 height 21
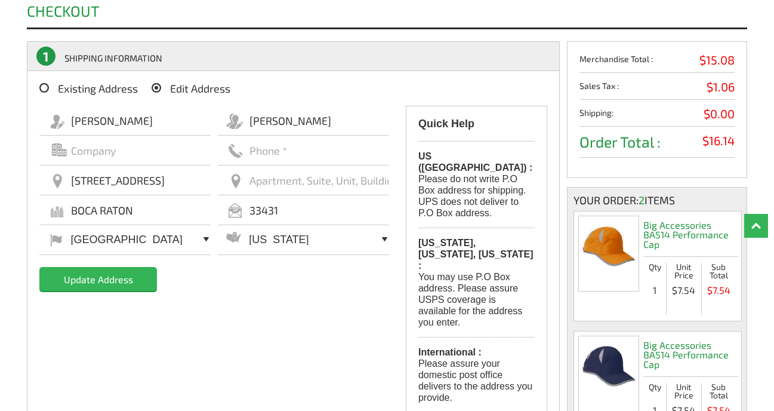
scroll to position [103, 0]
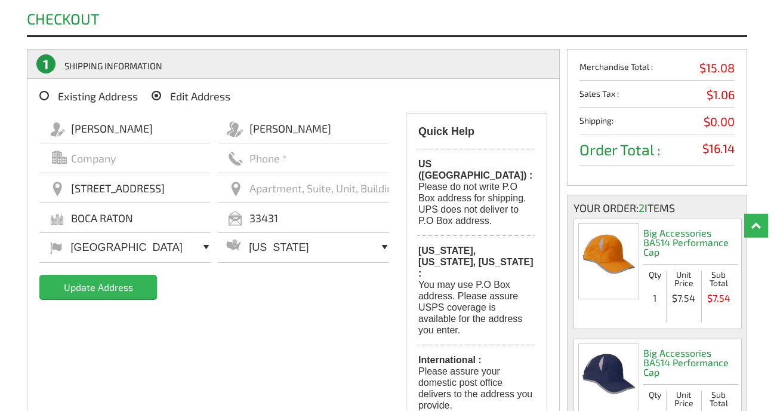
click at [153, 189] on input "[STREET_ADDRESS]" at bounding box center [124, 188] width 171 height 30
click at [252, 157] on input "text" at bounding box center [303, 158] width 171 height 30
type input "5613501541"
click at [184, 189] on input "[STREET_ADDRESS]" at bounding box center [124, 188] width 171 height 30
drag, startPoint x: 155, startPoint y: 188, endPoint x: 54, endPoint y: 195, distance: 101.1
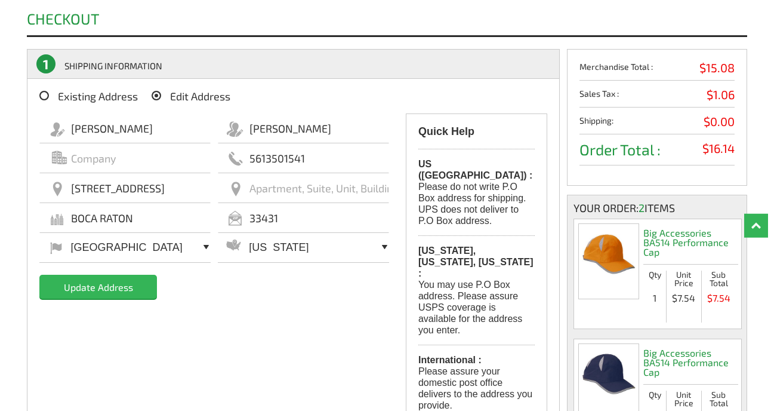
click at [54, 195] on input "[STREET_ADDRESS]" at bounding box center [124, 188] width 171 height 30
type input "6871 nw 43rd ter"
drag, startPoint x: 133, startPoint y: 217, endPoint x: 21, endPoint y: 215, distance: 111.6
click at [39, 215] on input "BOCA RATON" at bounding box center [124, 218] width 171 height 30
type input "coconut creek"
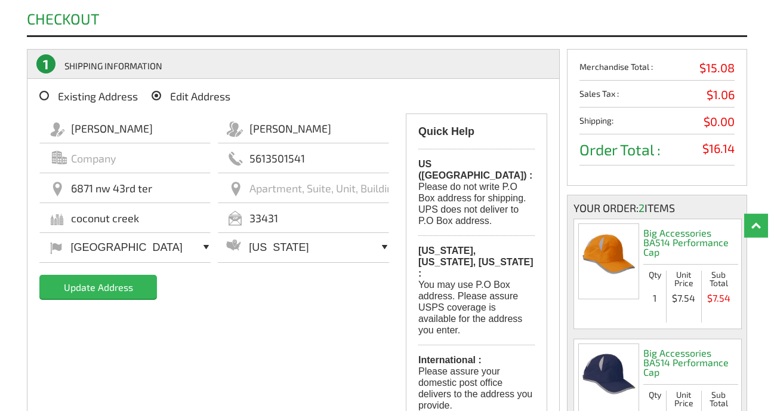
click at [263, 217] on input "33431" at bounding box center [303, 218] width 171 height 30
drag, startPoint x: 263, startPoint y: 217, endPoint x: 312, endPoint y: 207, distance: 50.0
click at [310, 216] on input "33431" at bounding box center [303, 218] width 171 height 30
type input "33073"
click at [244, 309] on div "[PERSON_NAME][GEOGRAPHIC_DATA] 5613501541 6871 nw 43rd ter [GEOGRAPHIC_DATA] 33…" at bounding box center [219, 212] width 361 height 199
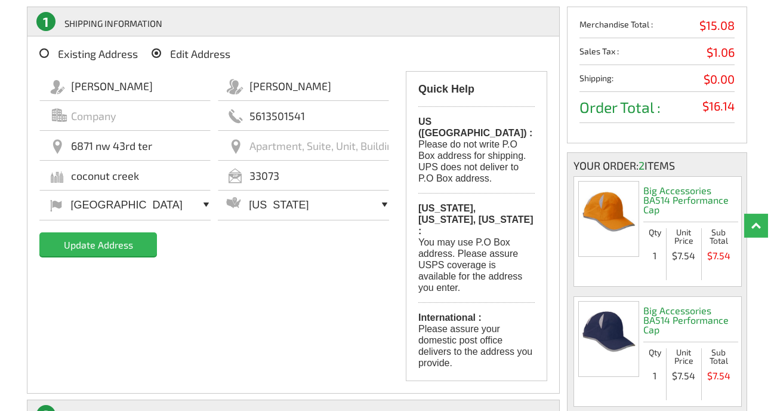
scroll to position [141, 0]
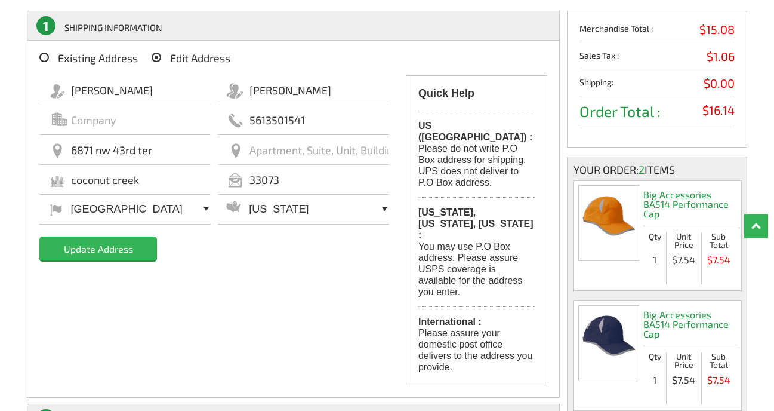
click at [116, 251] on input "Update Address" at bounding box center [98, 248] width 118 height 24
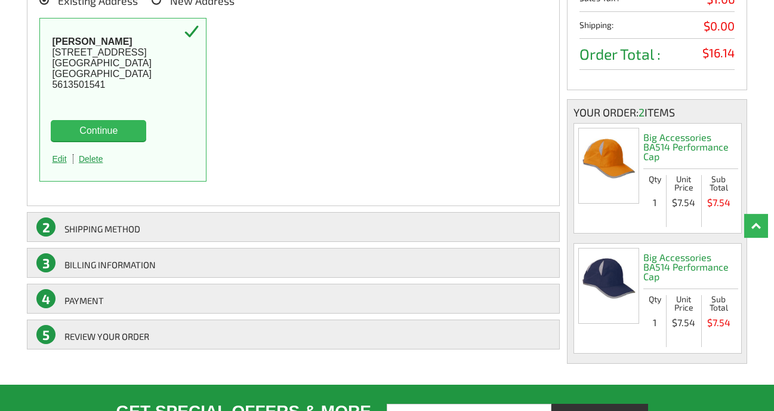
scroll to position [236, 0]
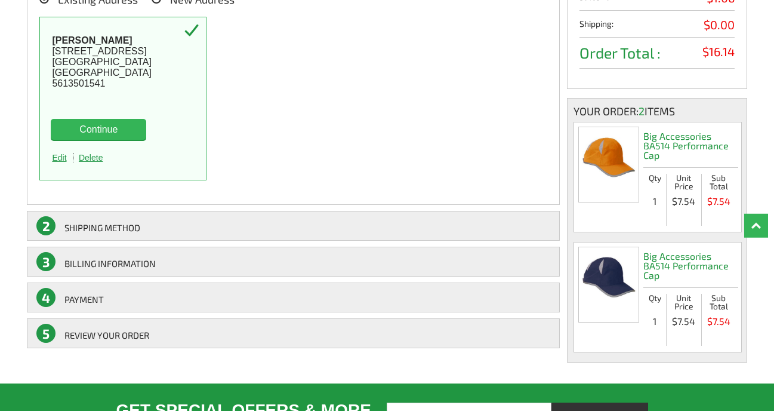
click at [103, 130] on button "Continue" at bounding box center [98, 129] width 95 height 21
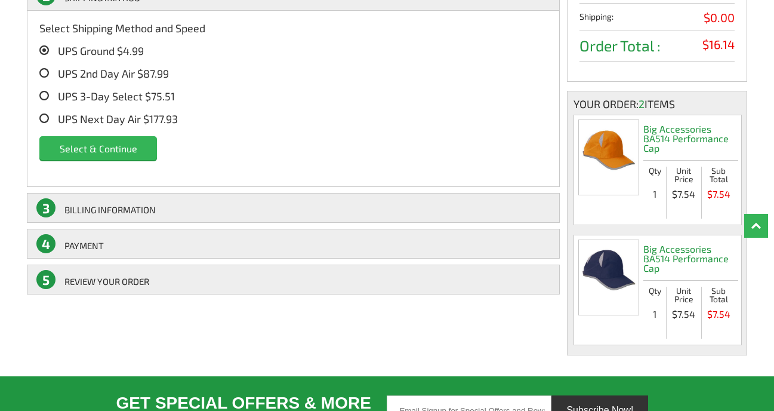
scroll to position [244, 0]
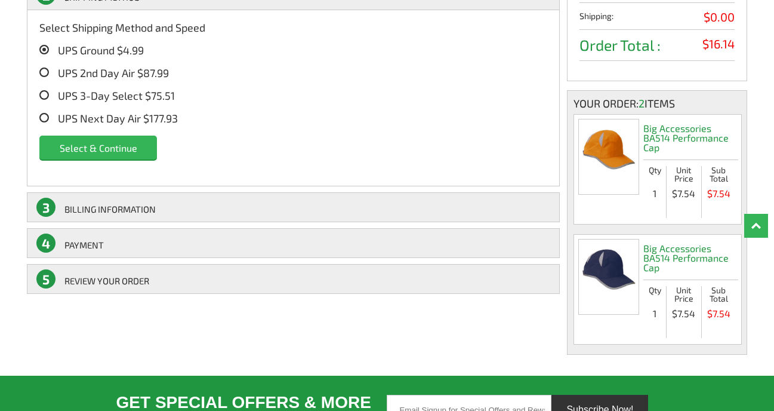
click at [116, 152] on input "Select & Continue" at bounding box center [98, 147] width 118 height 24
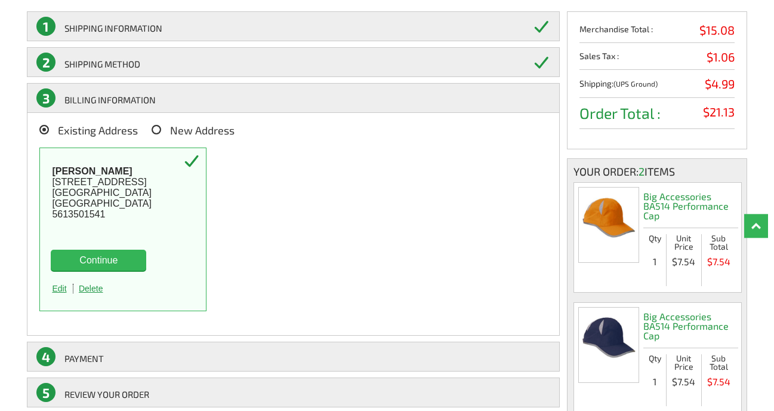
scroll to position [141, 0]
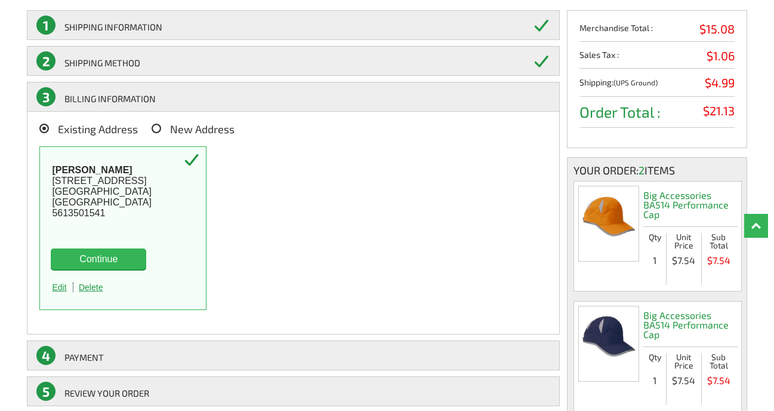
click at [44, 127] on icon at bounding box center [44, 129] width 10 height 10
click at [61, 125] on input "Existing Address" at bounding box center [61, 125] width 0 height 0
click at [44, 127] on icon at bounding box center [44, 129] width 10 height 10
click at [61, 125] on input "Existing Address" at bounding box center [61, 125] width 0 height 0
click at [158, 128] on icon at bounding box center [157, 129] width 10 height 10
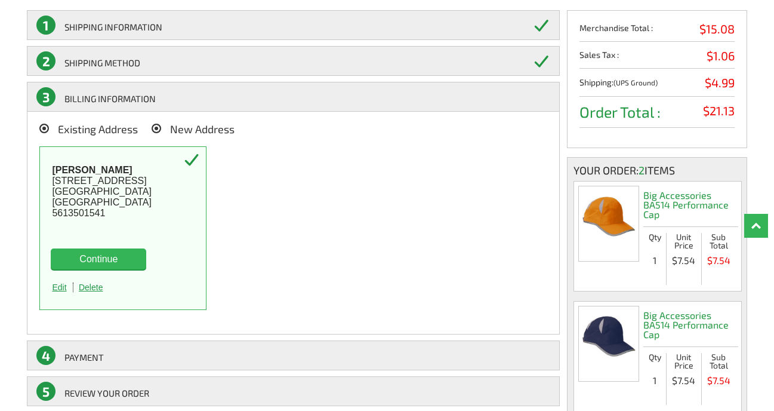
click at [173, 125] on input "New Address" at bounding box center [173, 125] width 0 height 0
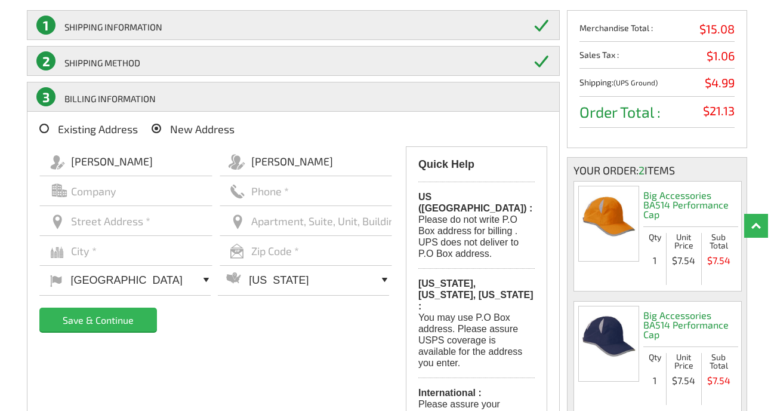
click at [73, 220] on input "text" at bounding box center [125, 221] width 172 height 30
type input "[STREET_ADDRESS]"
click at [103, 256] on input "text" at bounding box center [125, 251] width 172 height 30
type input "b"
drag, startPoint x: 149, startPoint y: 223, endPoint x: 39, endPoint y: 217, distance: 110.0
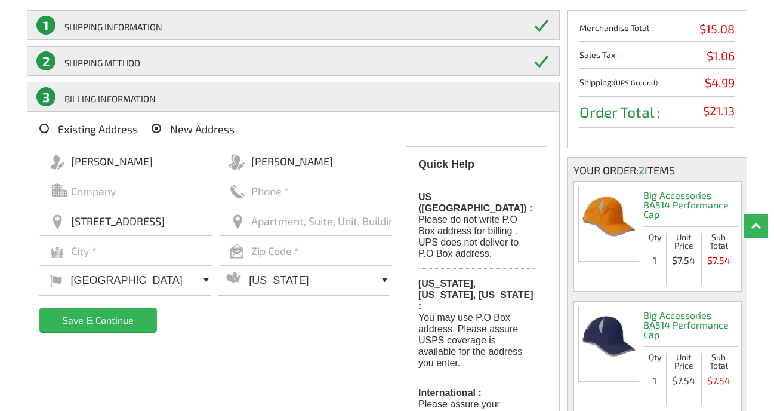
click at [39, 217] on input "[STREET_ADDRESS]" at bounding box center [125, 221] width 172 height 30
click at [72, 253] on input "text" at bounding box center [125, 251] width 172 height 30
type input "boca raton"
type input "33431"
click at [184, 327] on div "Joel Ashe 2725 ne 5th ave boca raton 33431 United States Afghanistan Albania Al…" at bounding box center [219, 245] width 361 height 199
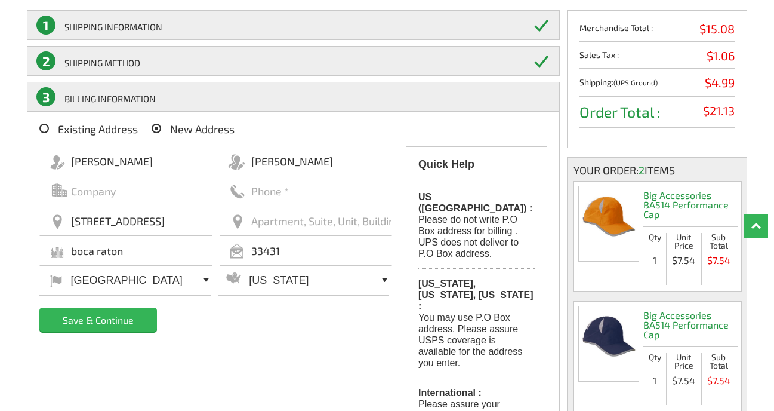
click at [218, 264] on select "Alabama Alaska Arizona Arkansas California Colorado Connecticut Delaware Distri…" at bounding box center [303, 279] width 171 height 31
select select "FL"
click option "[US_STATE]" at bounding box center [0, 0] width 0 height 0
click at [113, 321] on input "Save & Continue" at bounding box center [98, 319] width 118 height 24
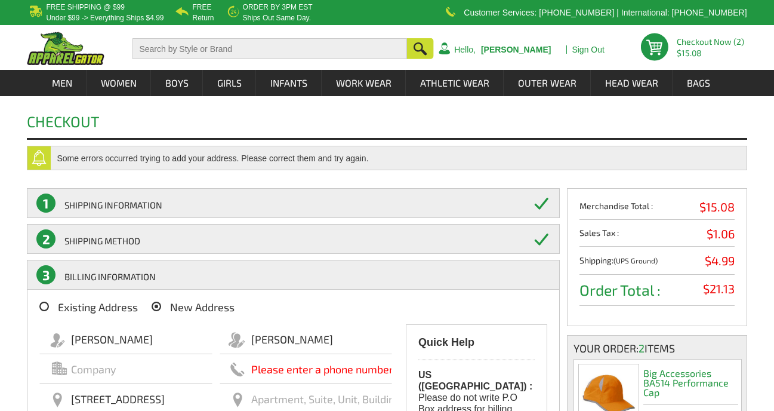
select select "FL"
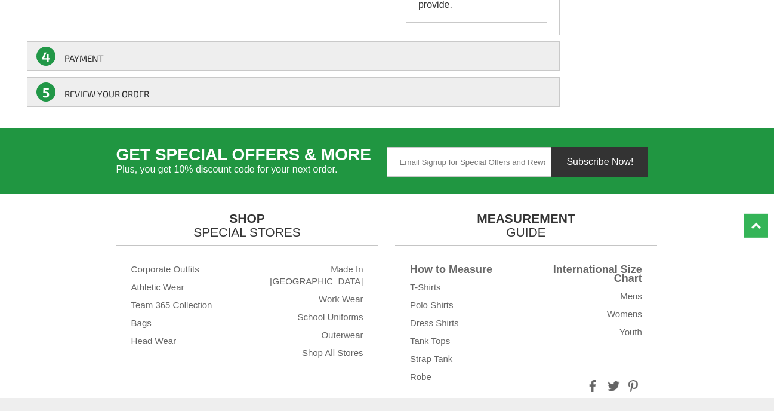
scroll to position [613, 0]
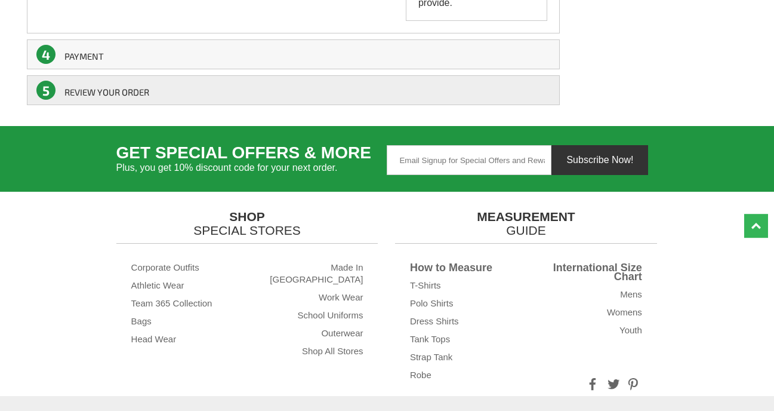
click at [213, 39] on link "4 Payment" at bounding box center [293, 54] width 533 height 30
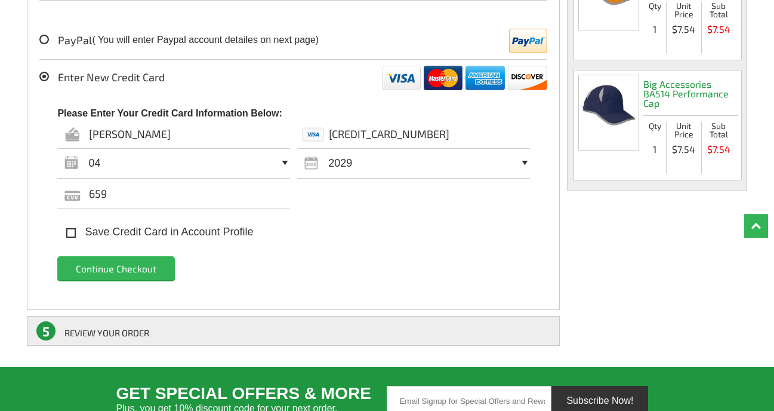
scroll to position [291, 0]
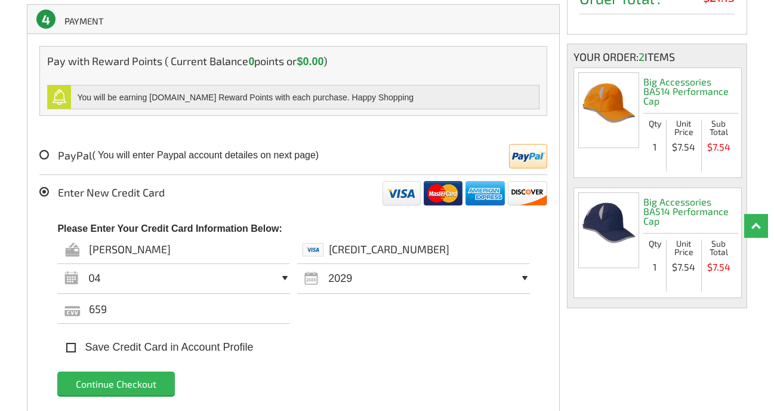
click at [144, 382] on input "Continue Checkout" at bounding box center [116, 383] width 118 height 24
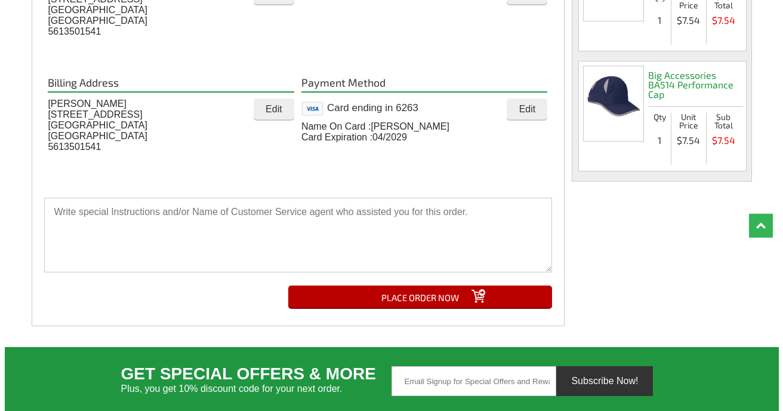
scroll to position [385, 0]
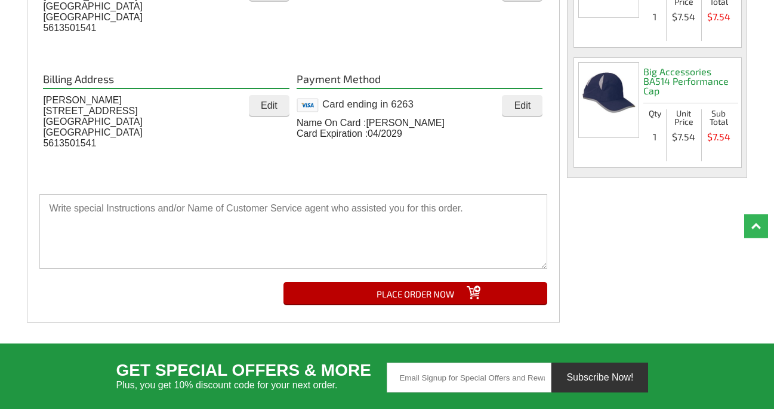
click at [419, 292] on input "PLACE ORDER NOW" at bounding box center [416, 293] width 264 height 22
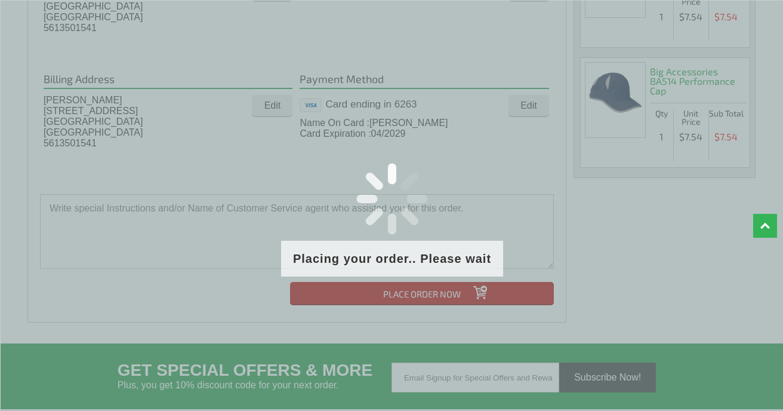
click at [773, 141] on div "Placing your order.. Please wait" at bounding box center [392, 335] width 784 height 671
